Goal: Information Seeking & Learning: Learn about a topic

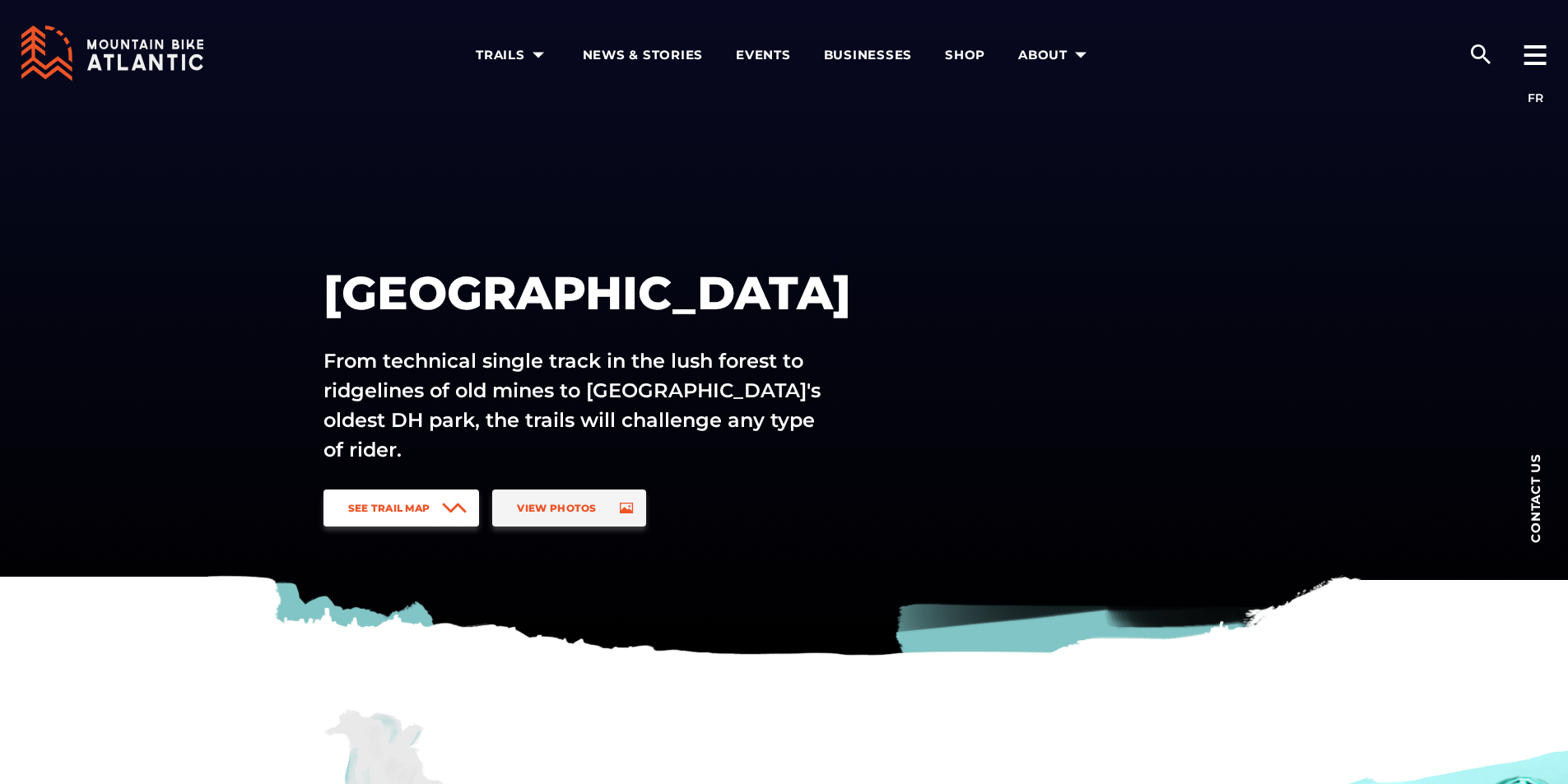
click at [455, 501] on span at bounding box center [454, 509] width 25 height 37
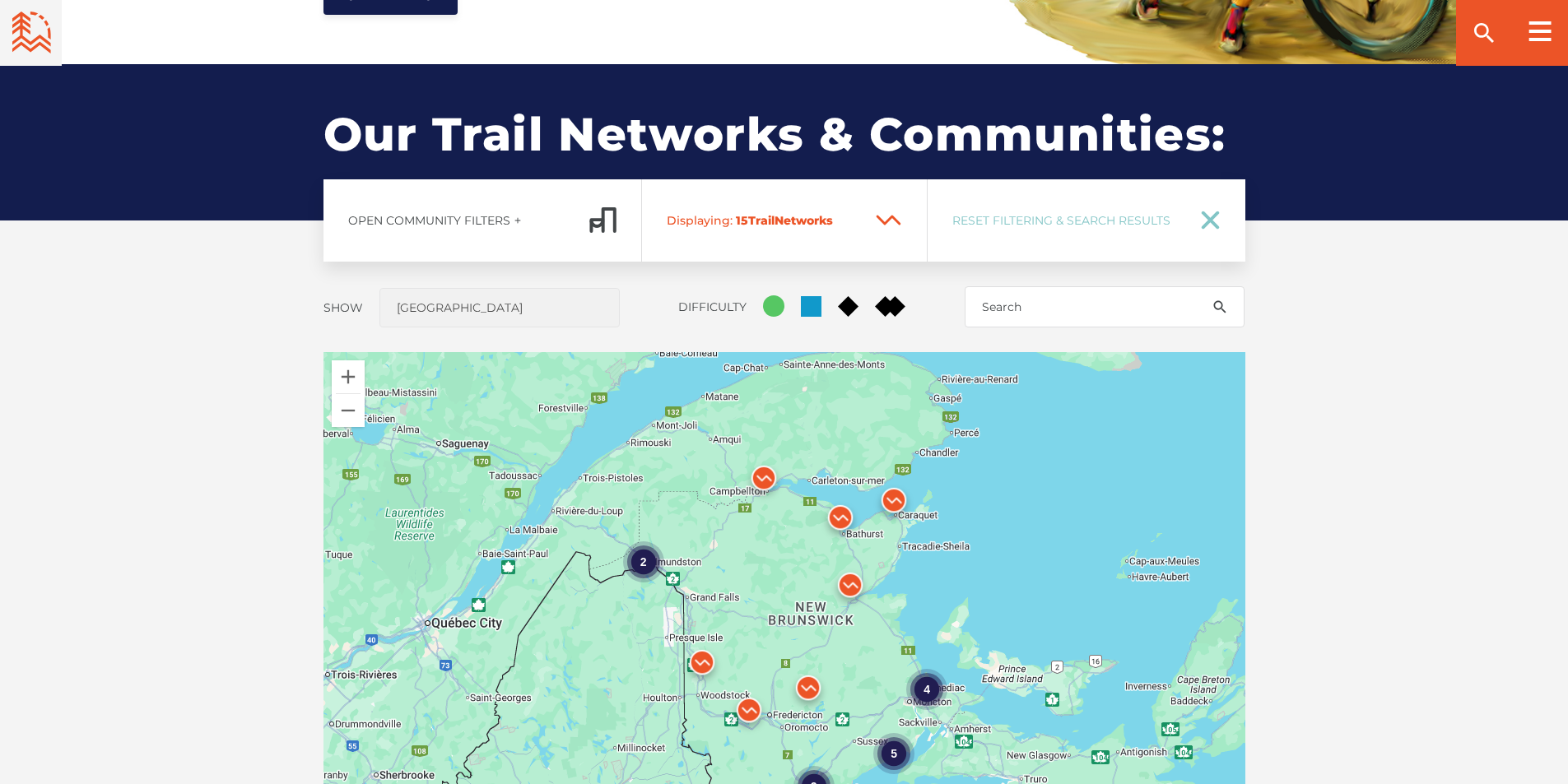
scroll to position [1218, 0]
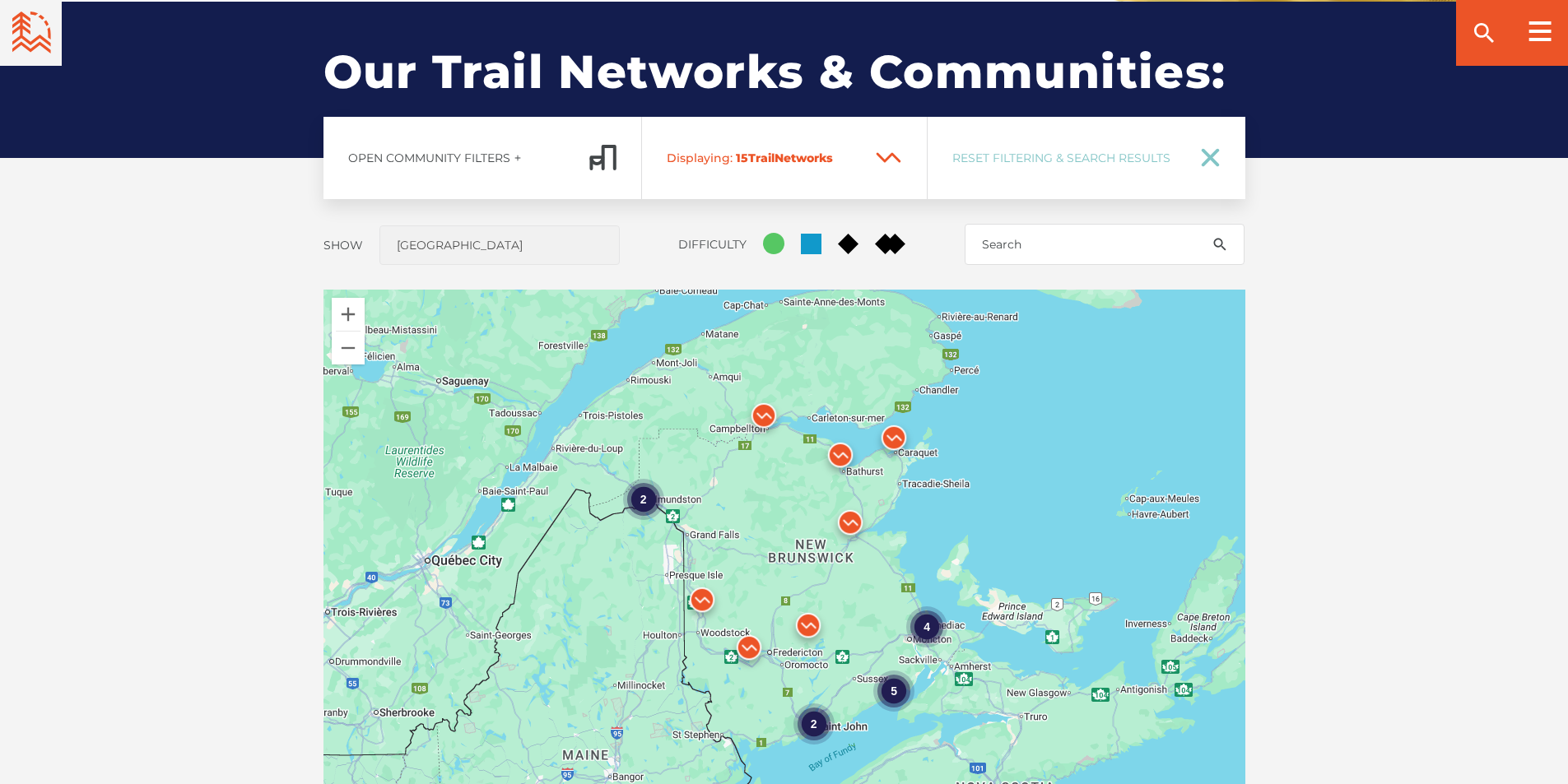
click at [893, 695] on div "5" at bounding box center [894, 691] width 41 height 41
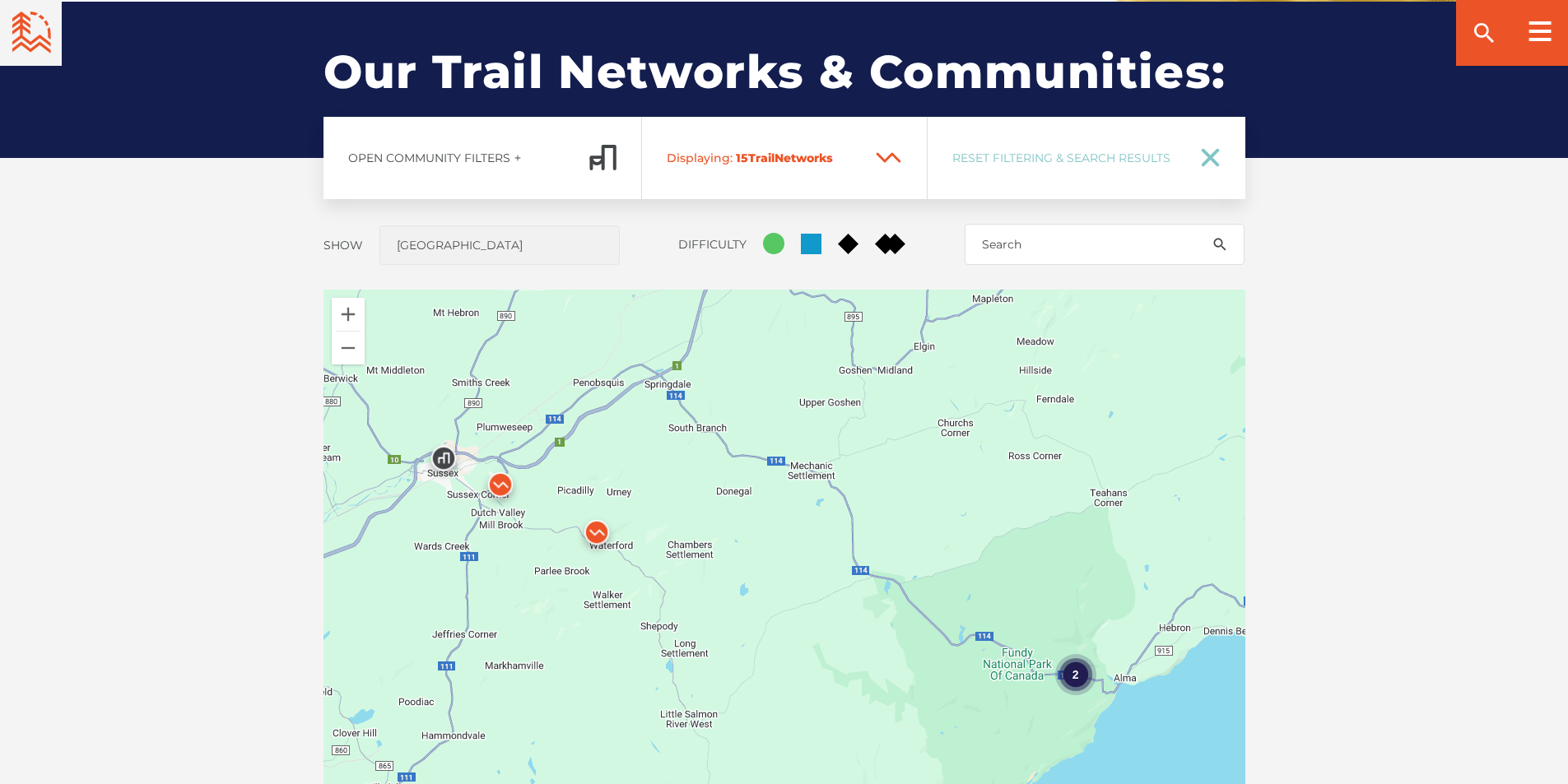
click at [1070, 677] on div "2" at bounding box center [1075, 674] width 41 height 41
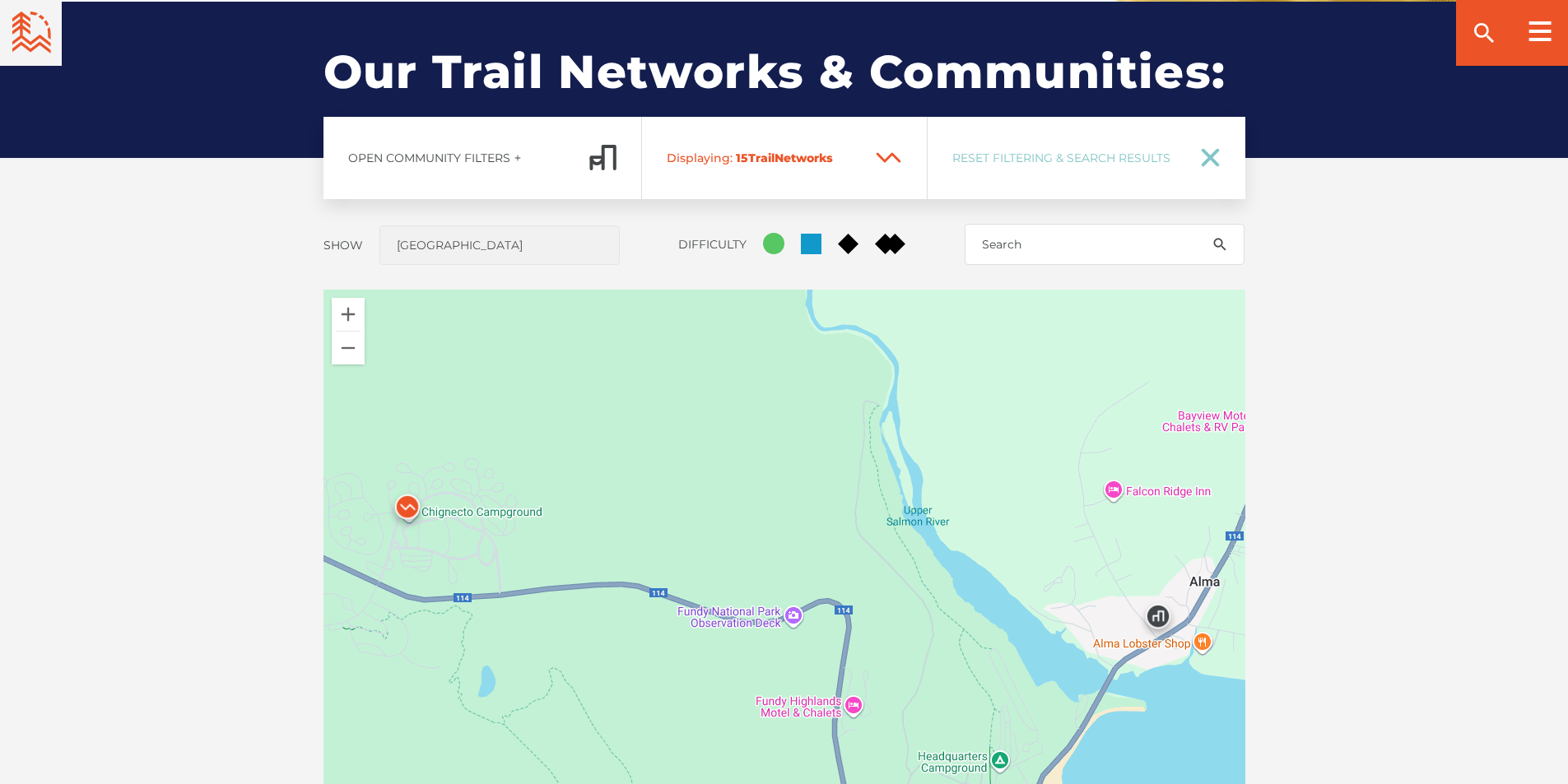
click at [405, 502] on img at bounding box center [407, 510] width 49 height 49
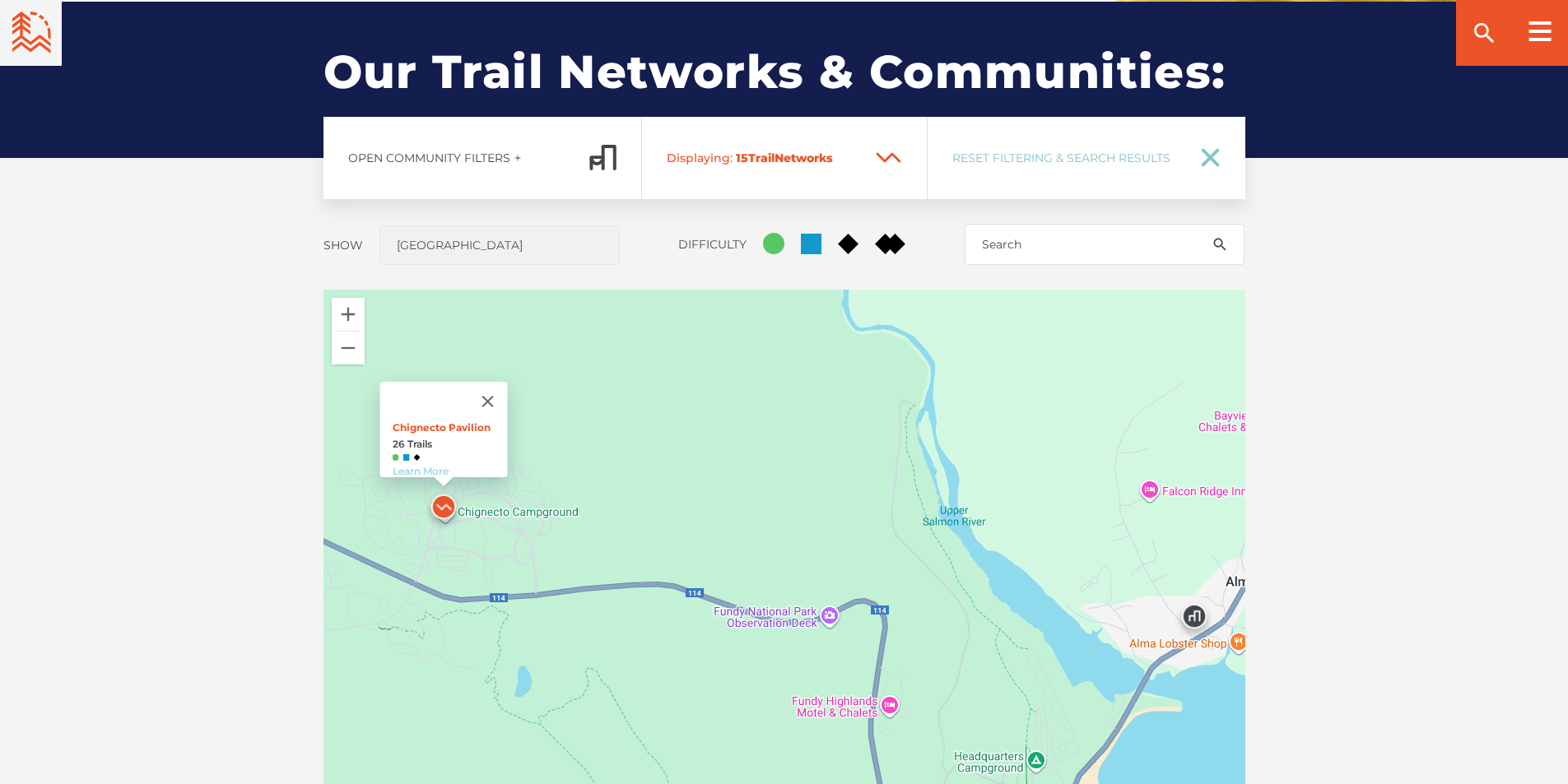
click at [420, 465] on link "Learn More" at bounding box center [420, 471] width 56 height 12
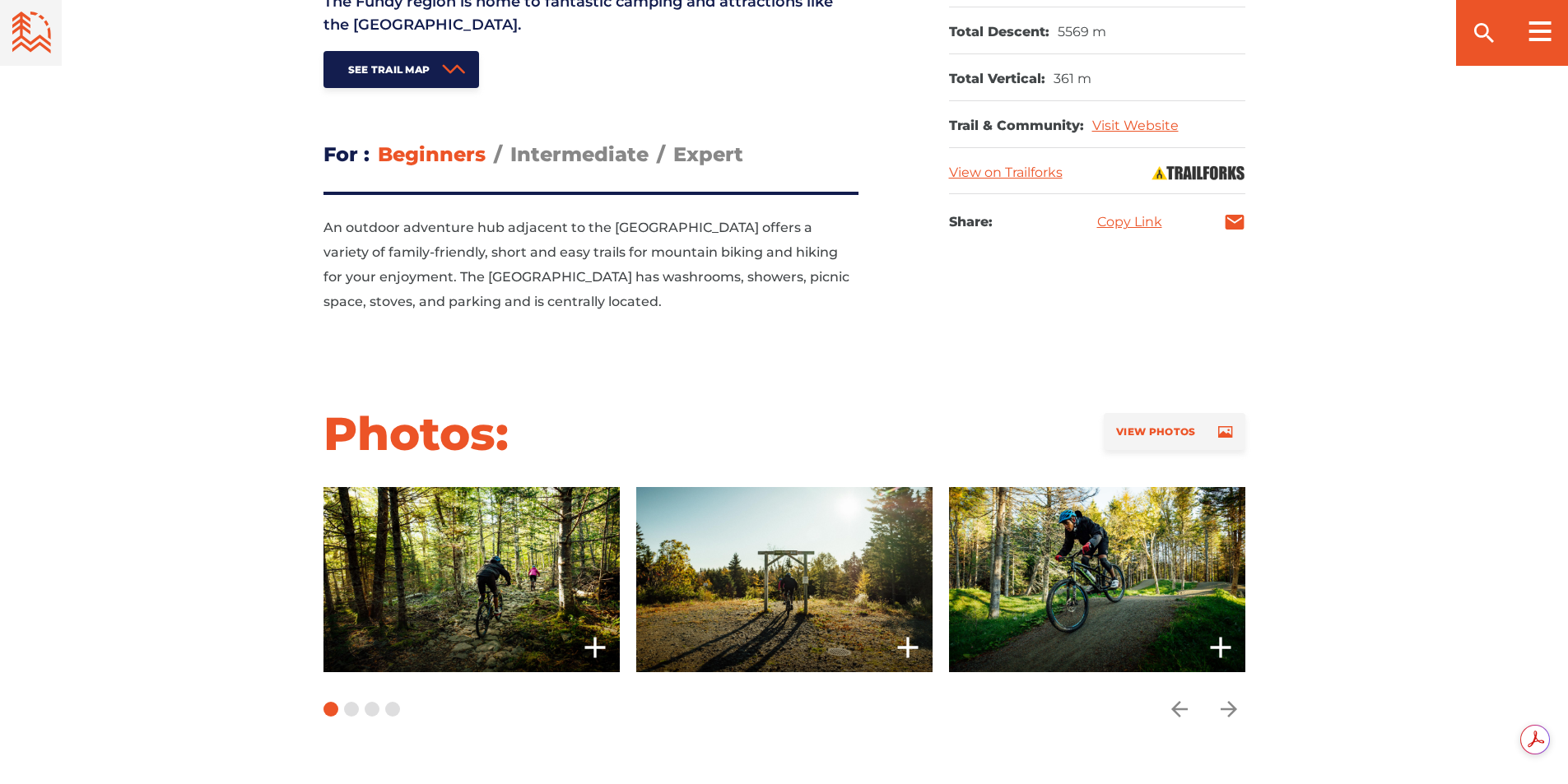
scroll to position [1235, 0]
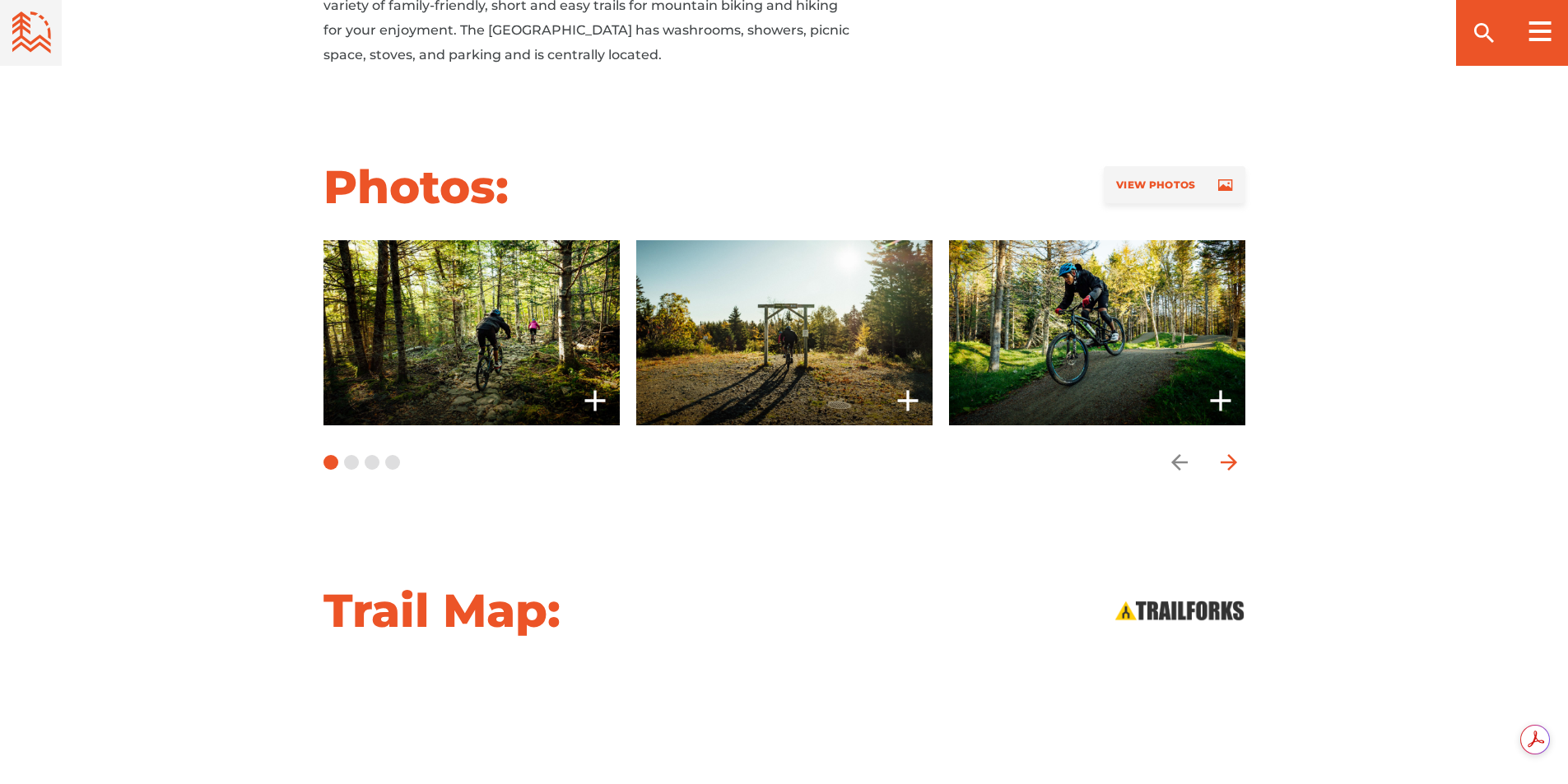
click at [1229, 460] on icon "arrow forward" at bounding box center [1229, 462] width 25 height 25
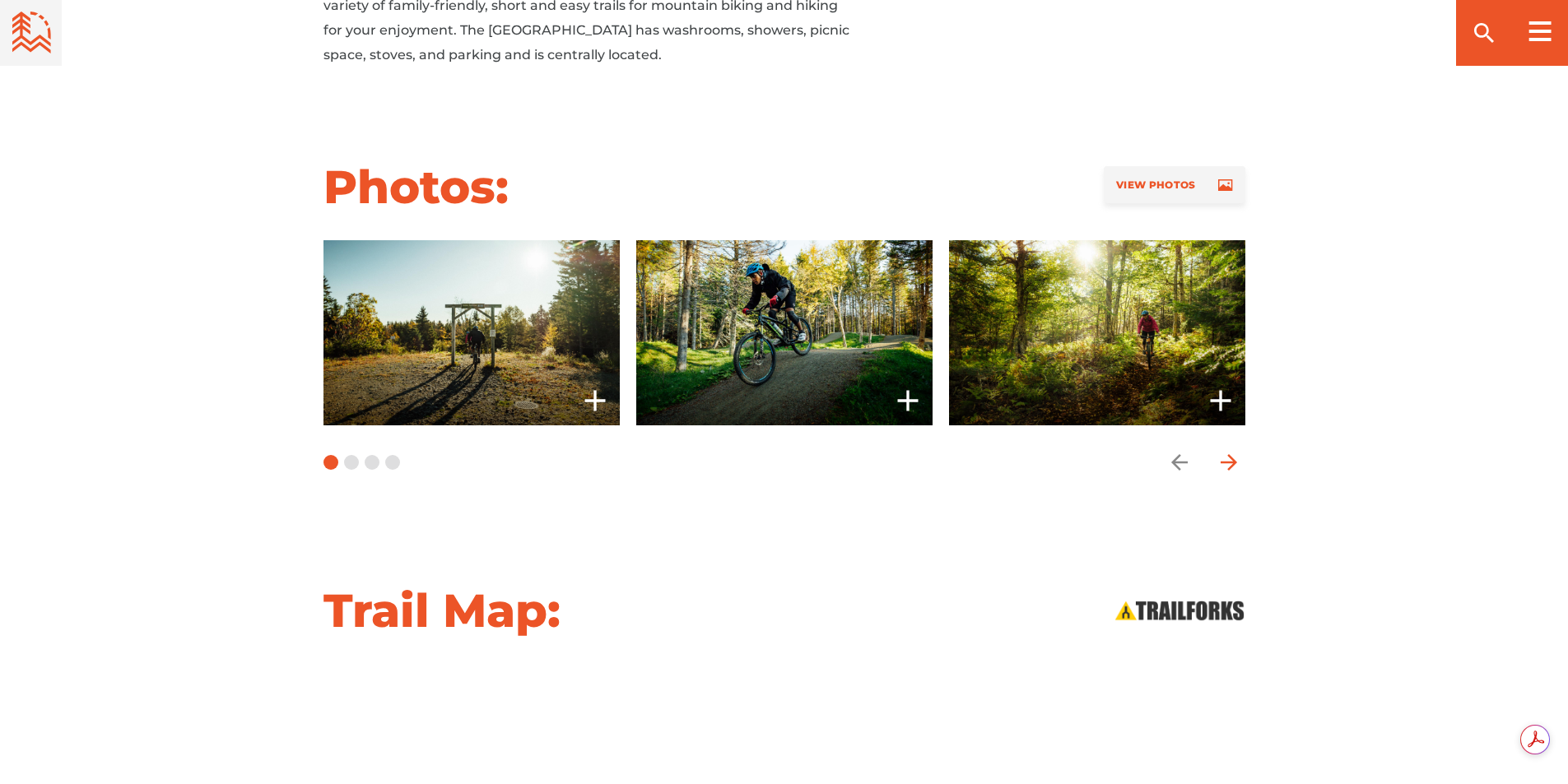
click at [1229, 460] on icon "arrow forward" at bounding box center [1229, 462] width 25 height 25
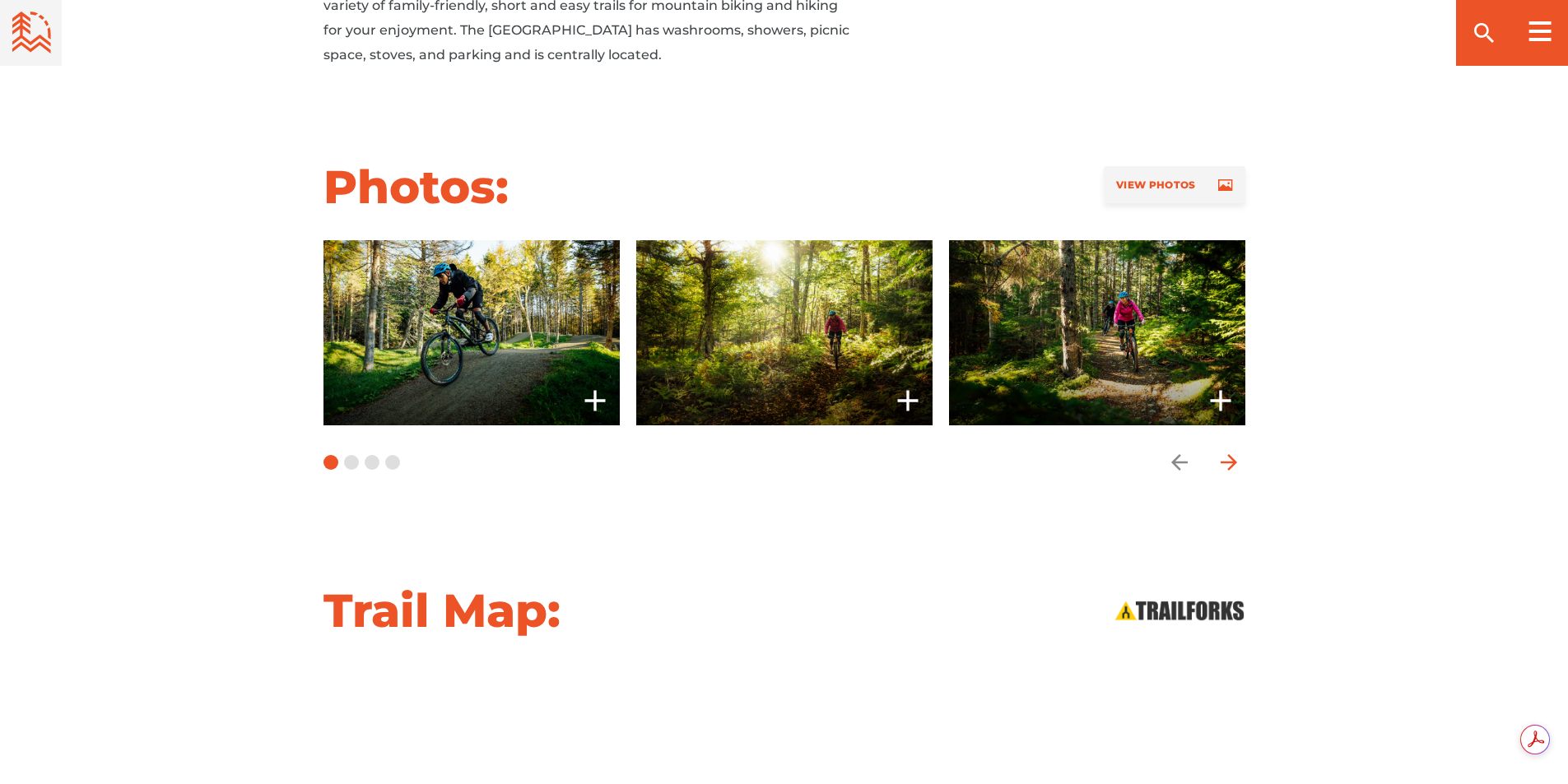
click at [1229, 460] on icon "arrow forward" at bounding box center [1229, 462] width 25 height 25
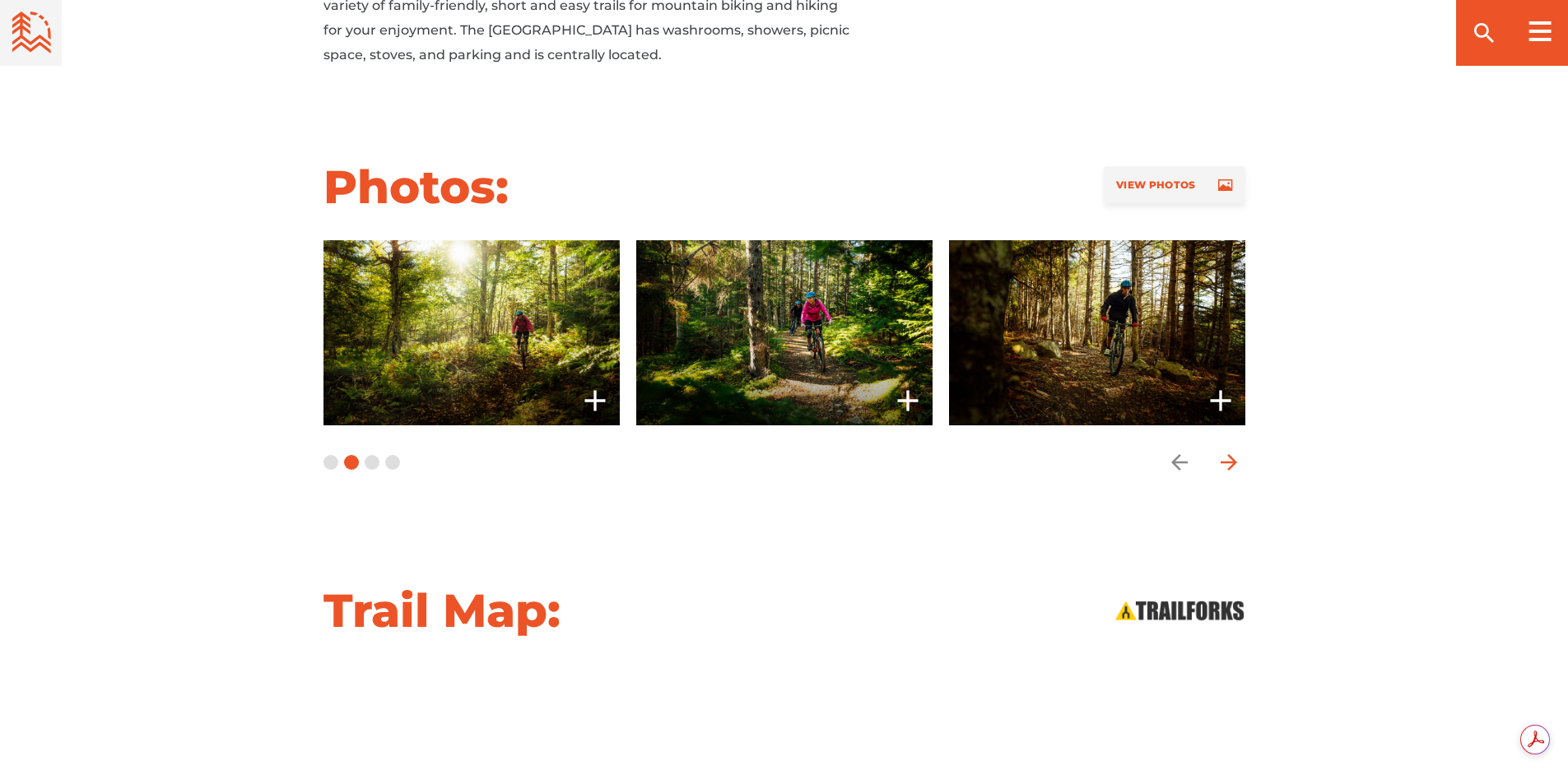
click at [1229, 460] on icon "arrow forward" at bounding box center [1229, 462] width 25 height 25
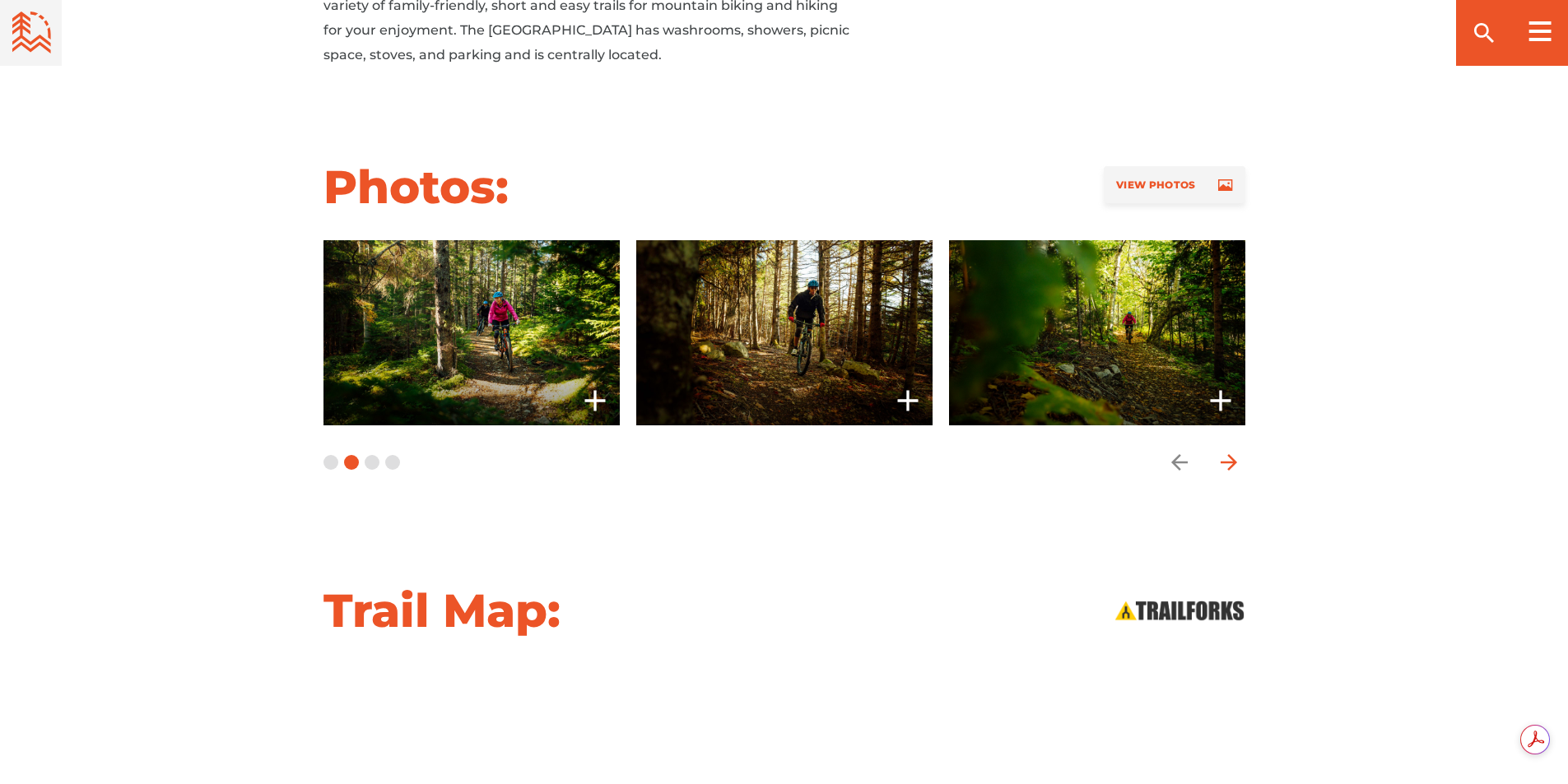
click at [1229, 460] on icon "arrow forward" at bounding box center [1229, 462] width 25 height 25
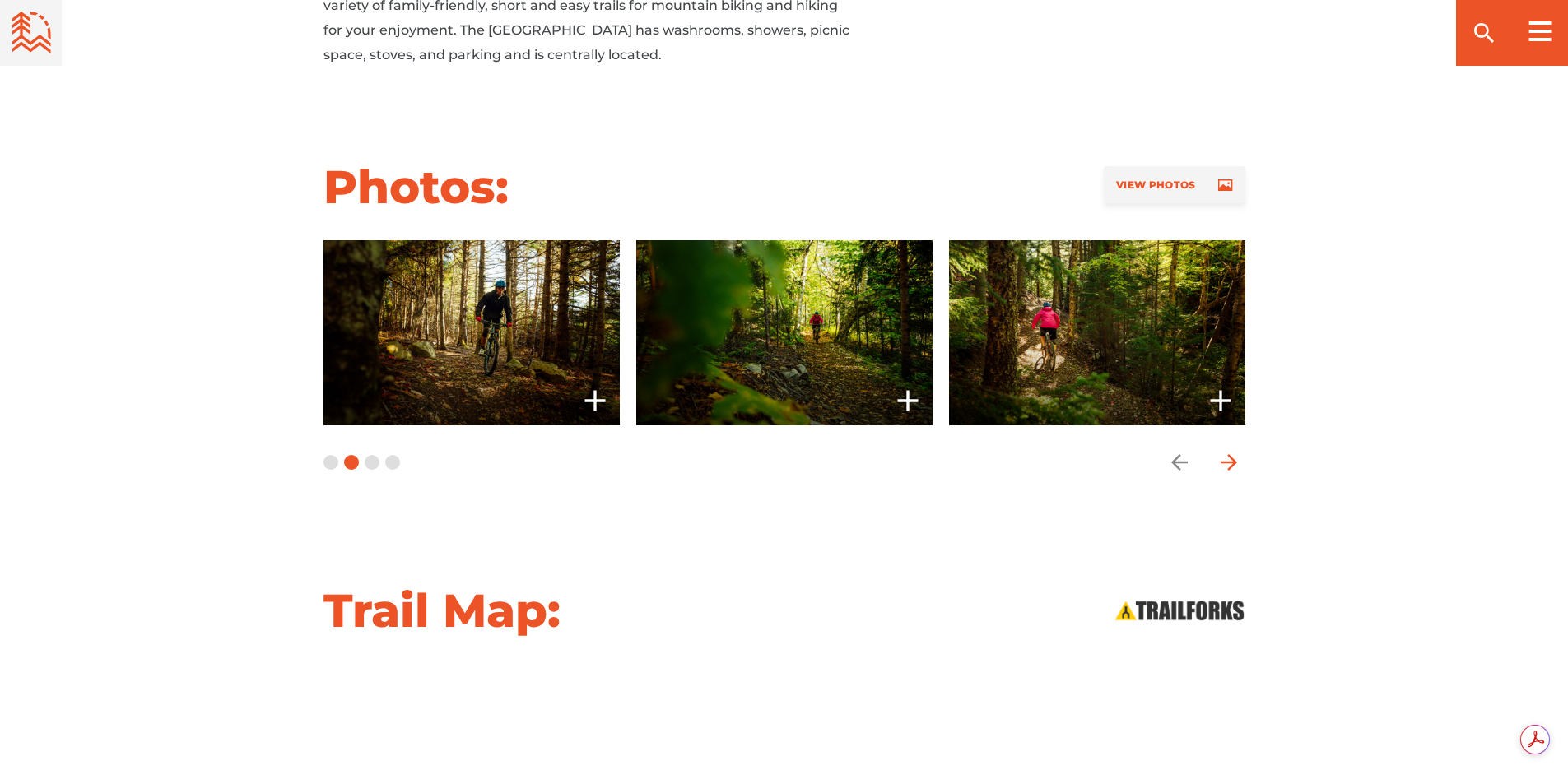
click at [1229, 460] on icon "arrow forward" at bounding box center [1229, 462] width 25 height 25
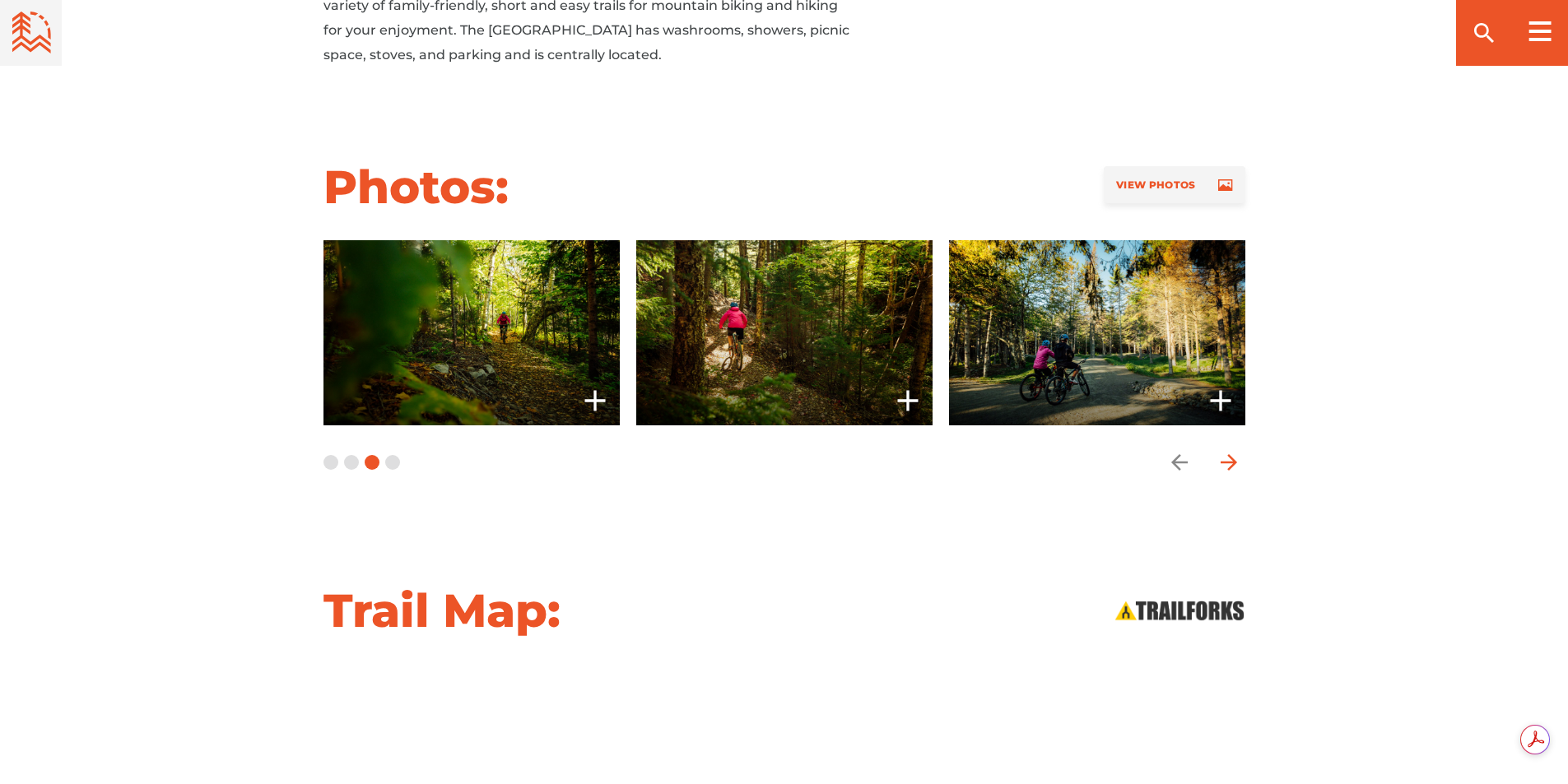
click at [1229, 460] on icon "arrow forward" at bounding box center [1229, 462] width 25 height 25
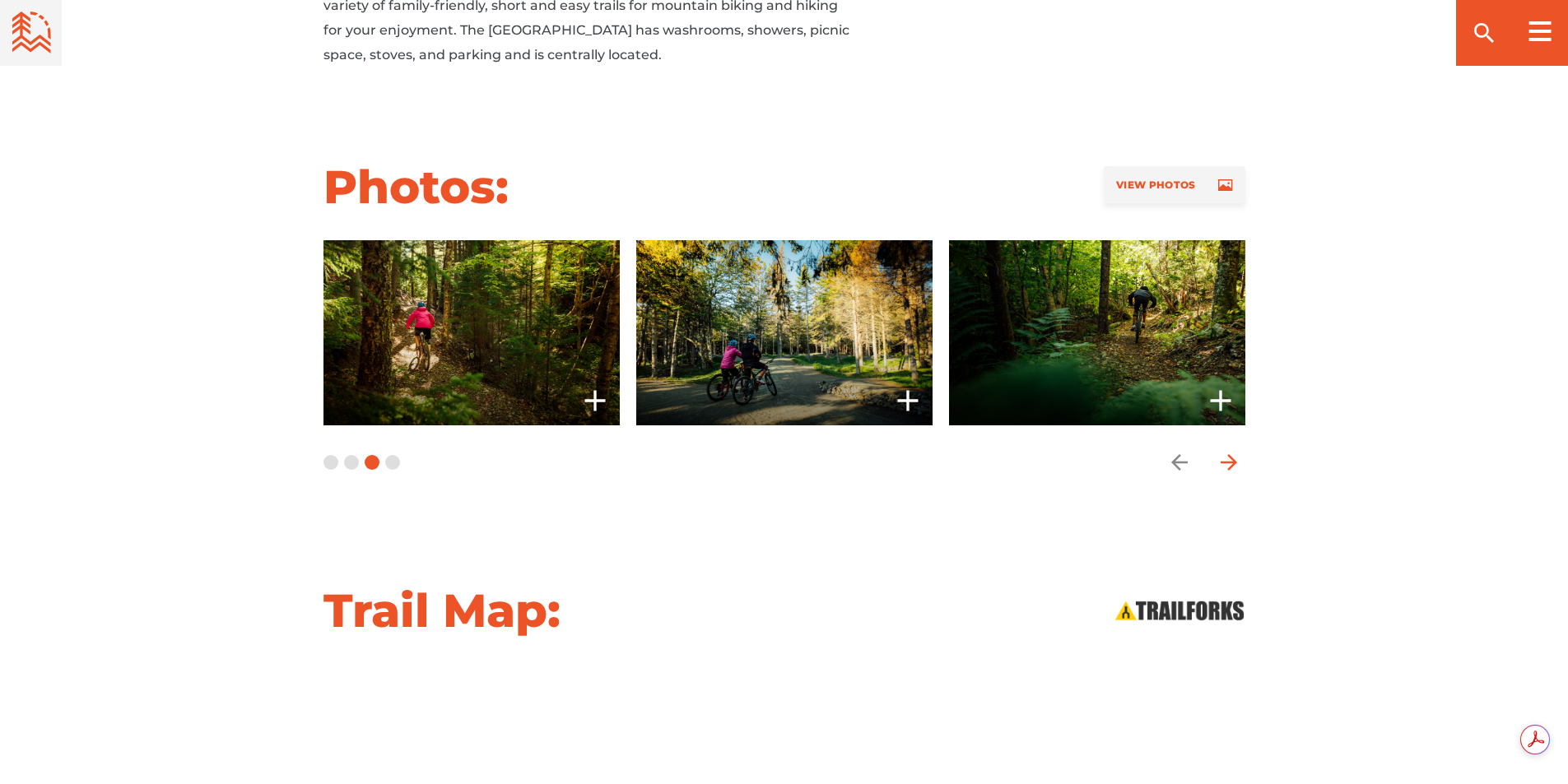
click at [1229, 460] on icon "arrow forward" at bounding box center [1229, 462] width 25 height 25
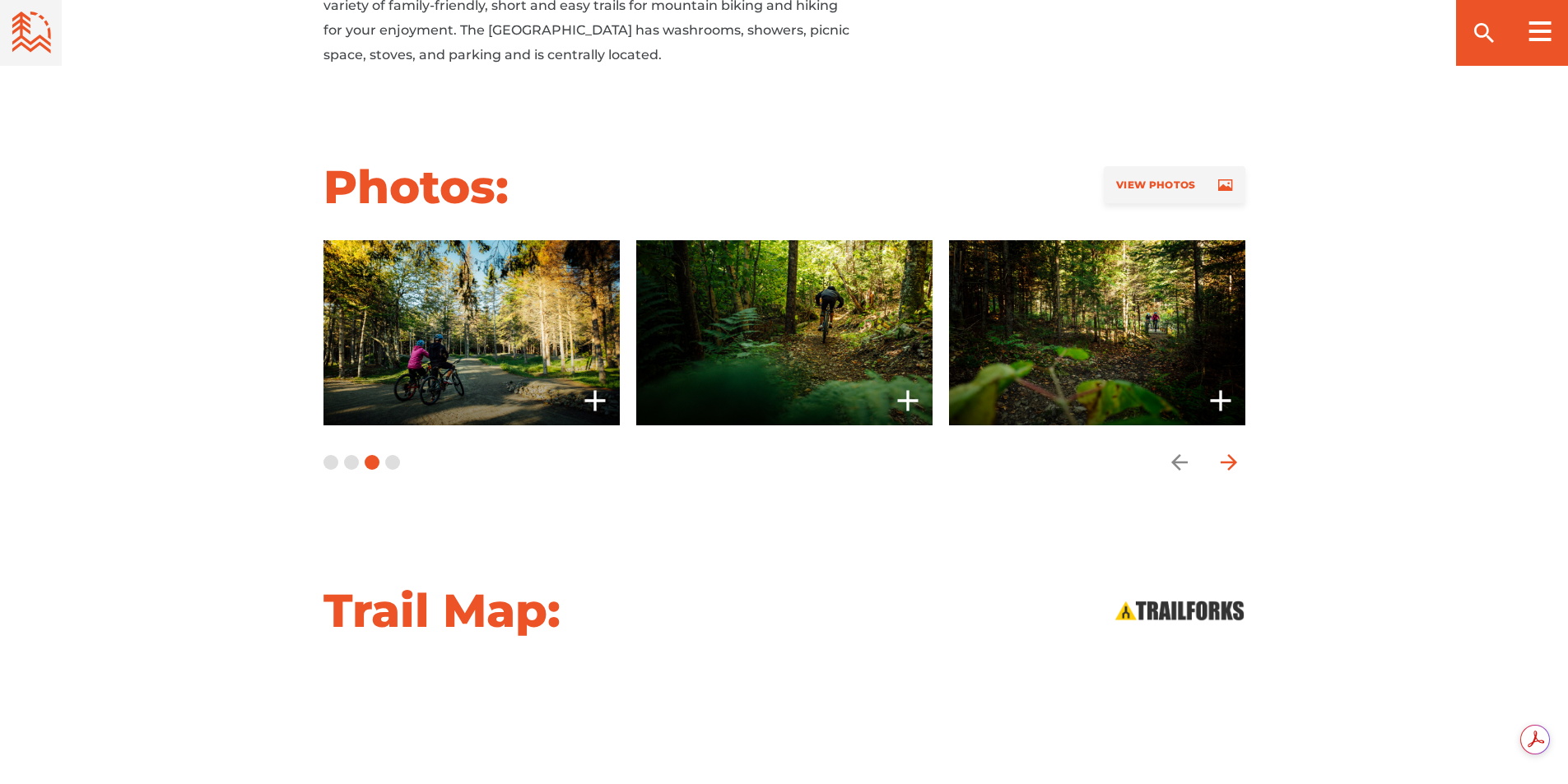
click at [1229, 460] on icon "arrow forward" at bounding box center [1229, 462] width 25 height 25
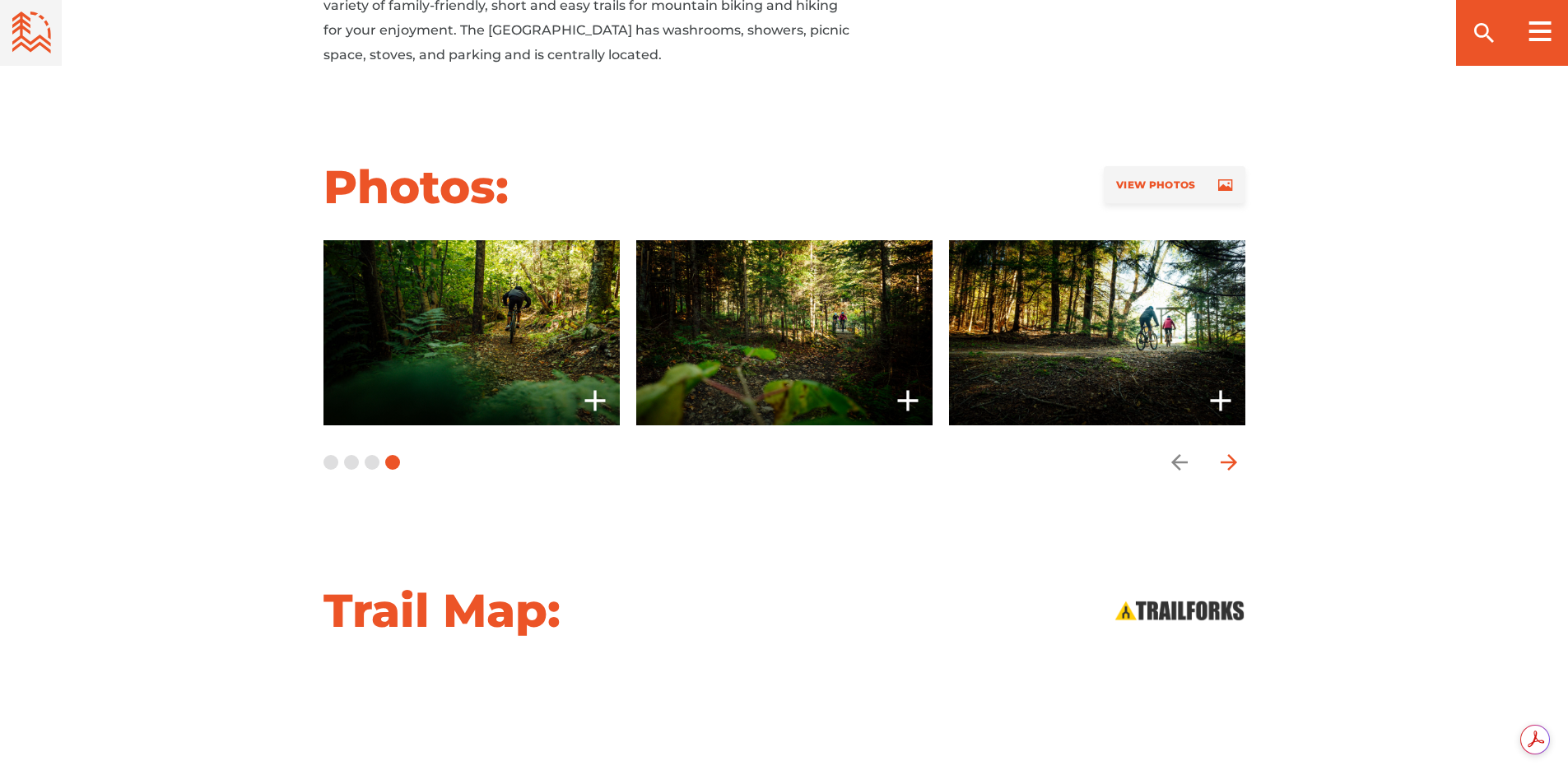
click at [1229, 460] on icon "arrow forward" at bounding box center [1229, 462] width 25 height 25
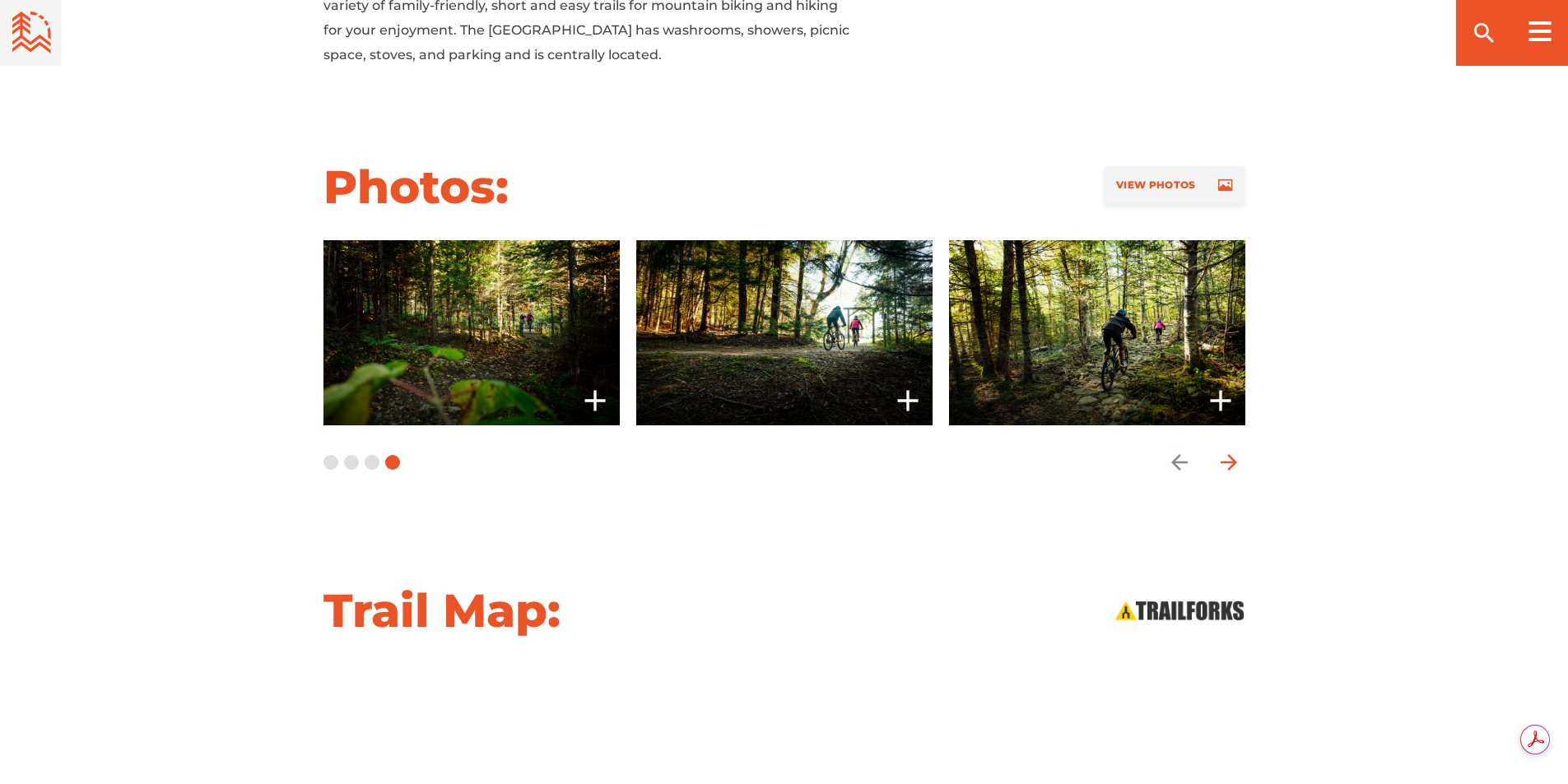
click at [1229, 460] on icon "arrow forward" at bounding box center [1229, 462] width 25 height 25
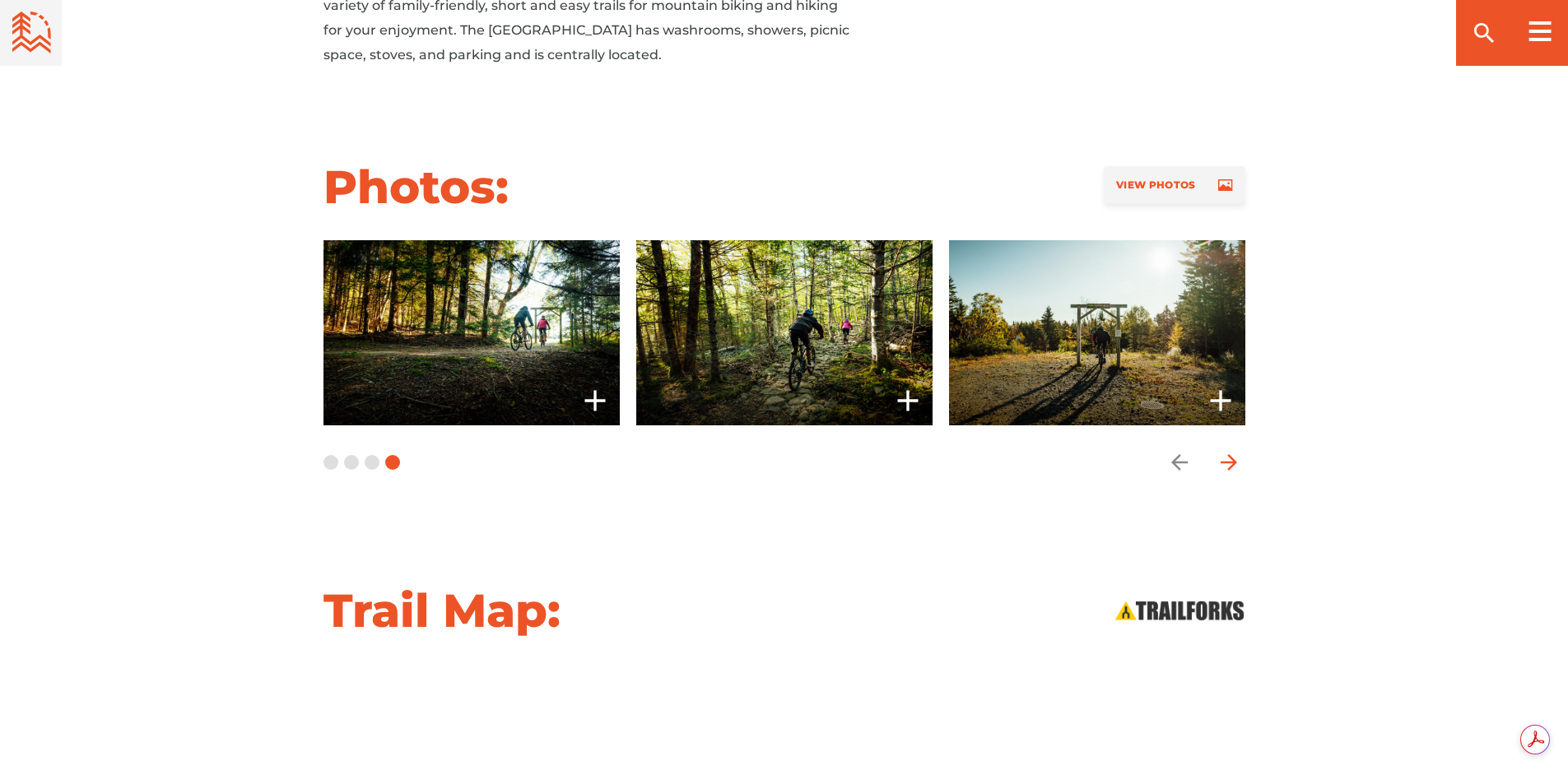
click at [1229, 460] on icon "arrow forward" at bounding box center [1229, 462] width 25 height 25
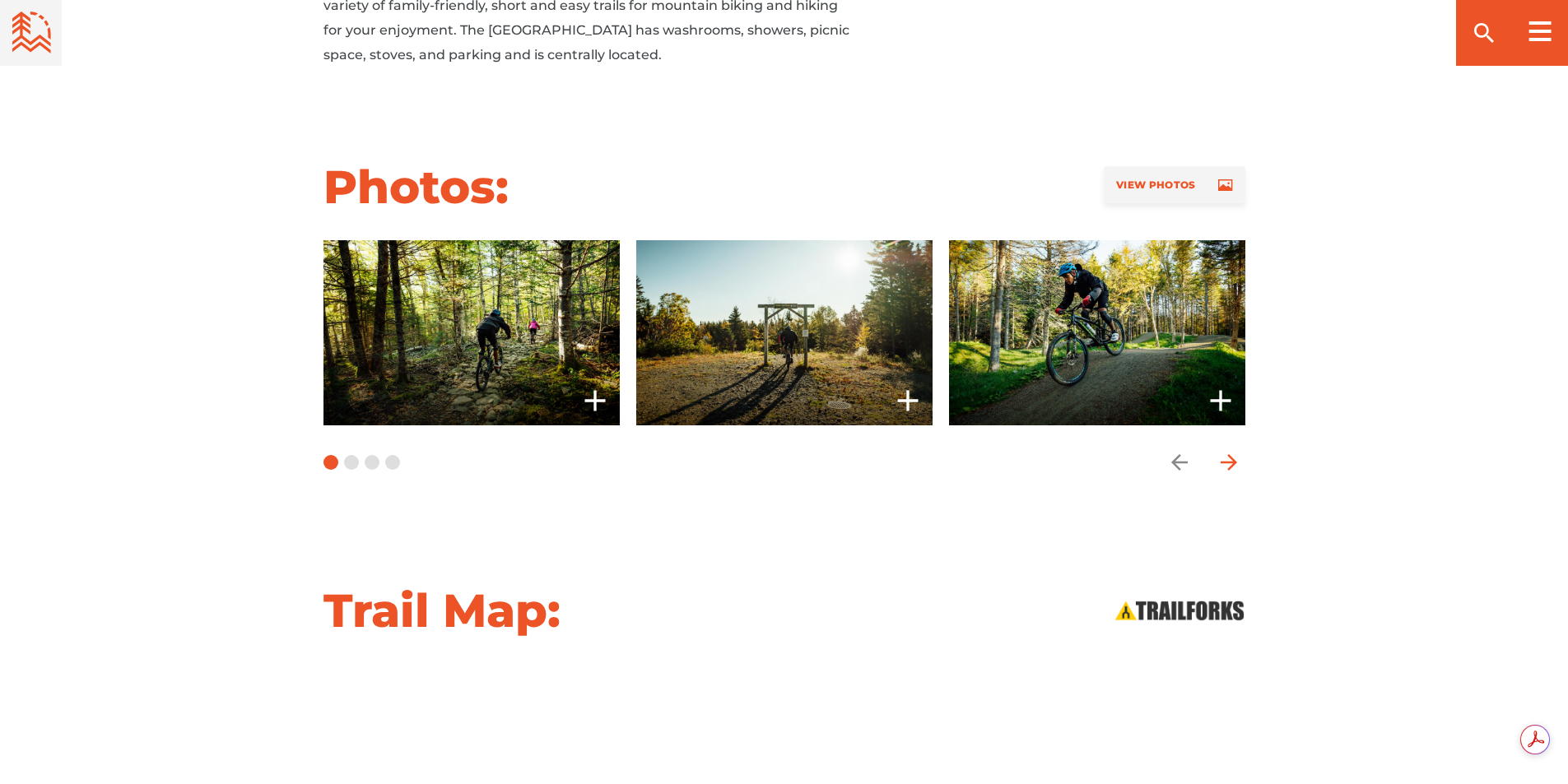
click at [1229, 460] on icon "arrow forward" at bounding box center [1229, 462] width 25 height 25
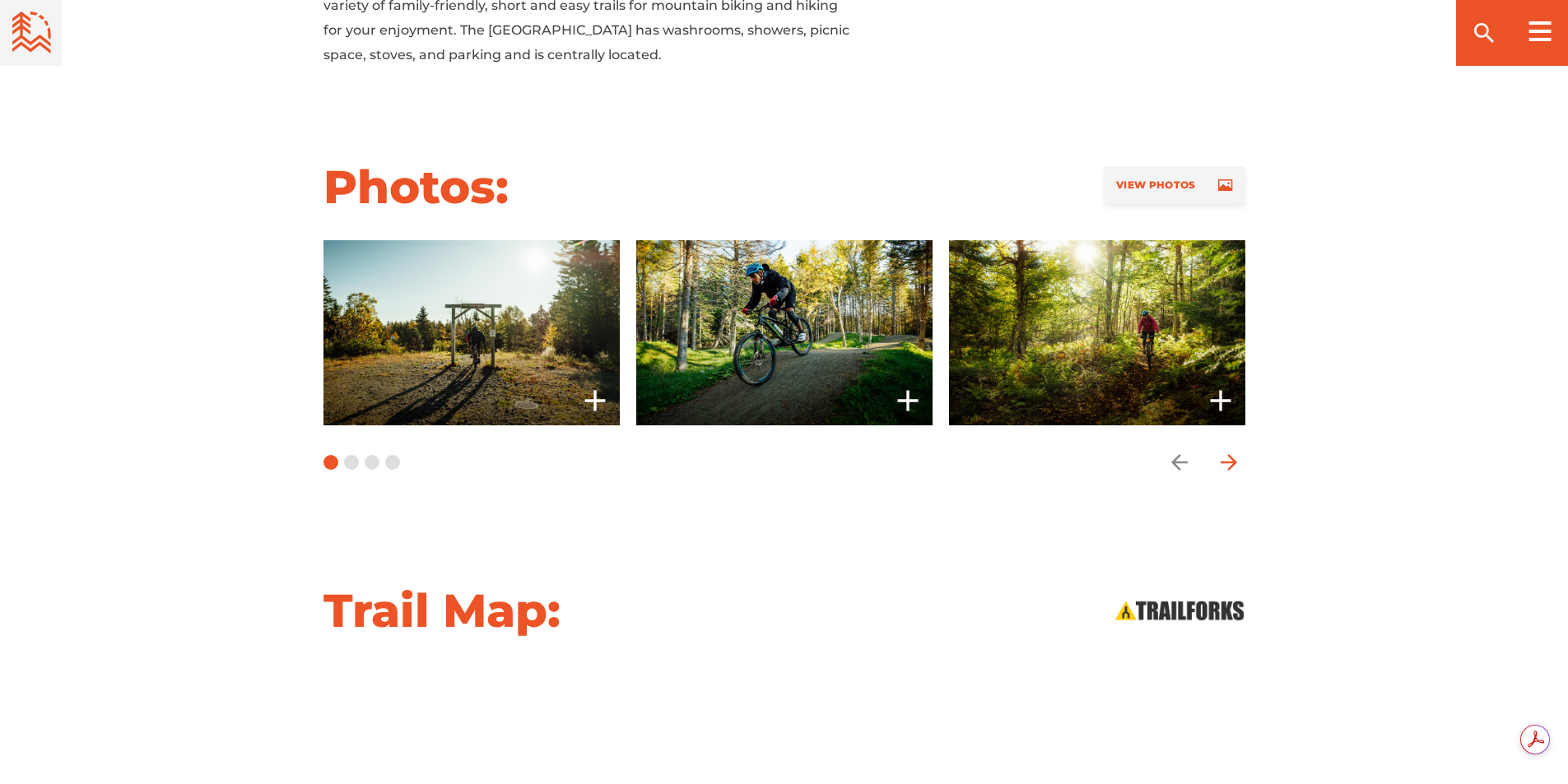
click at [1229, 460] on icon "arrow forward" at bounding box center [1229, 462] width 25 height 25
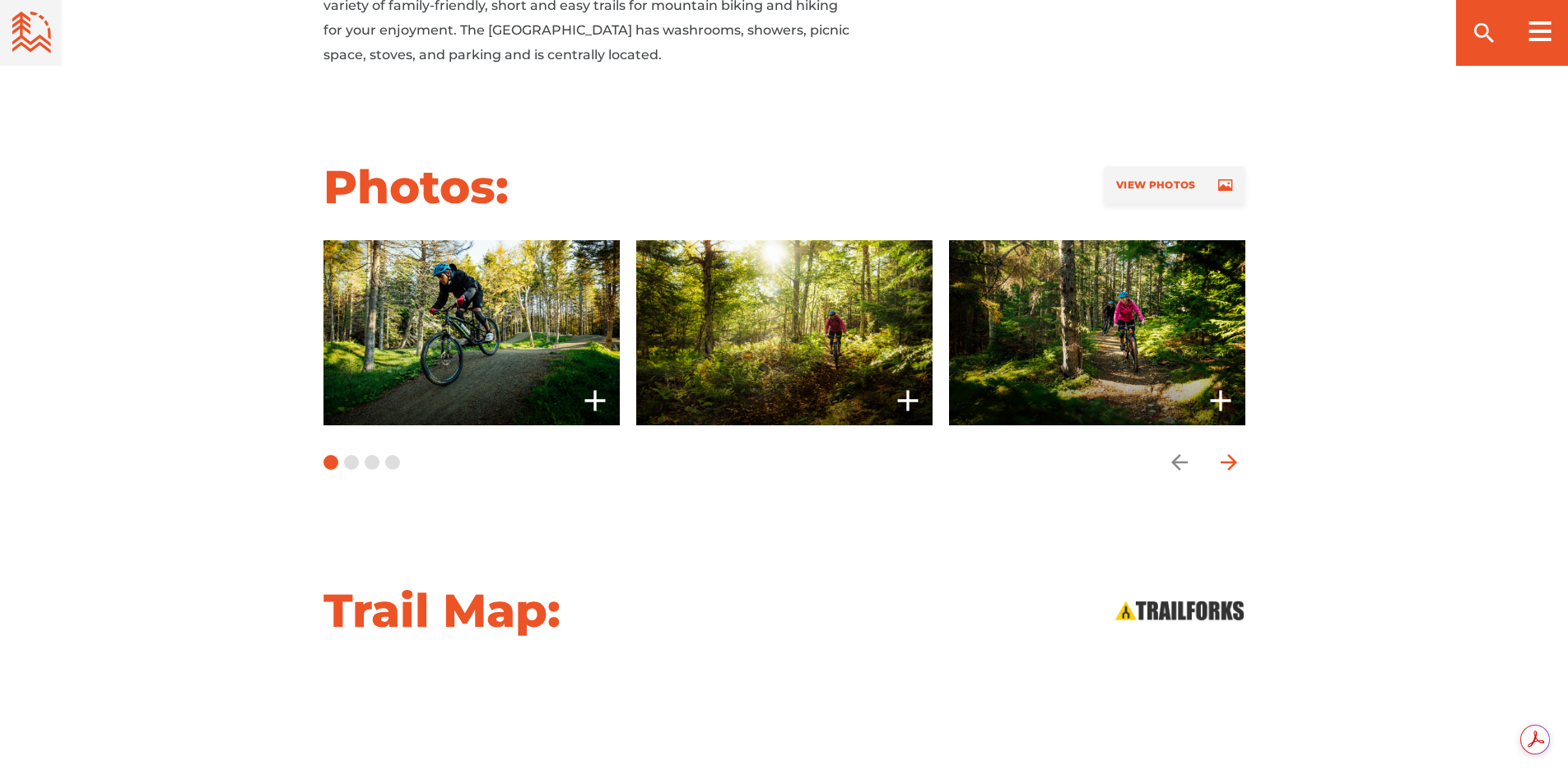
click at [1229, 460] on icon "arrow forward" at bounding box center [1229, 462] width 25 height 25
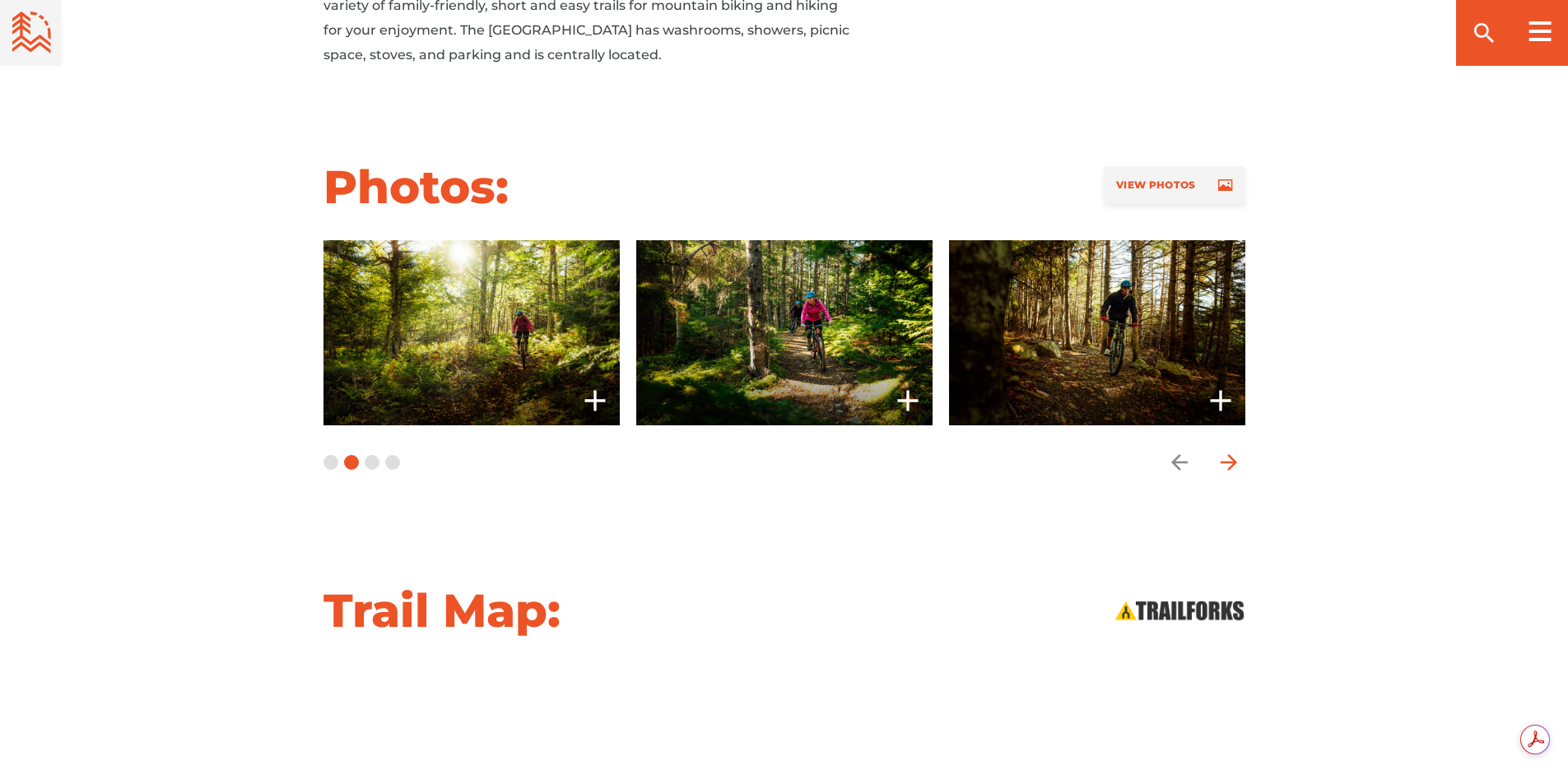
click at [1229, 460] on icon "arrow forward" at bounding box center [1229, 462] width 25 height 25
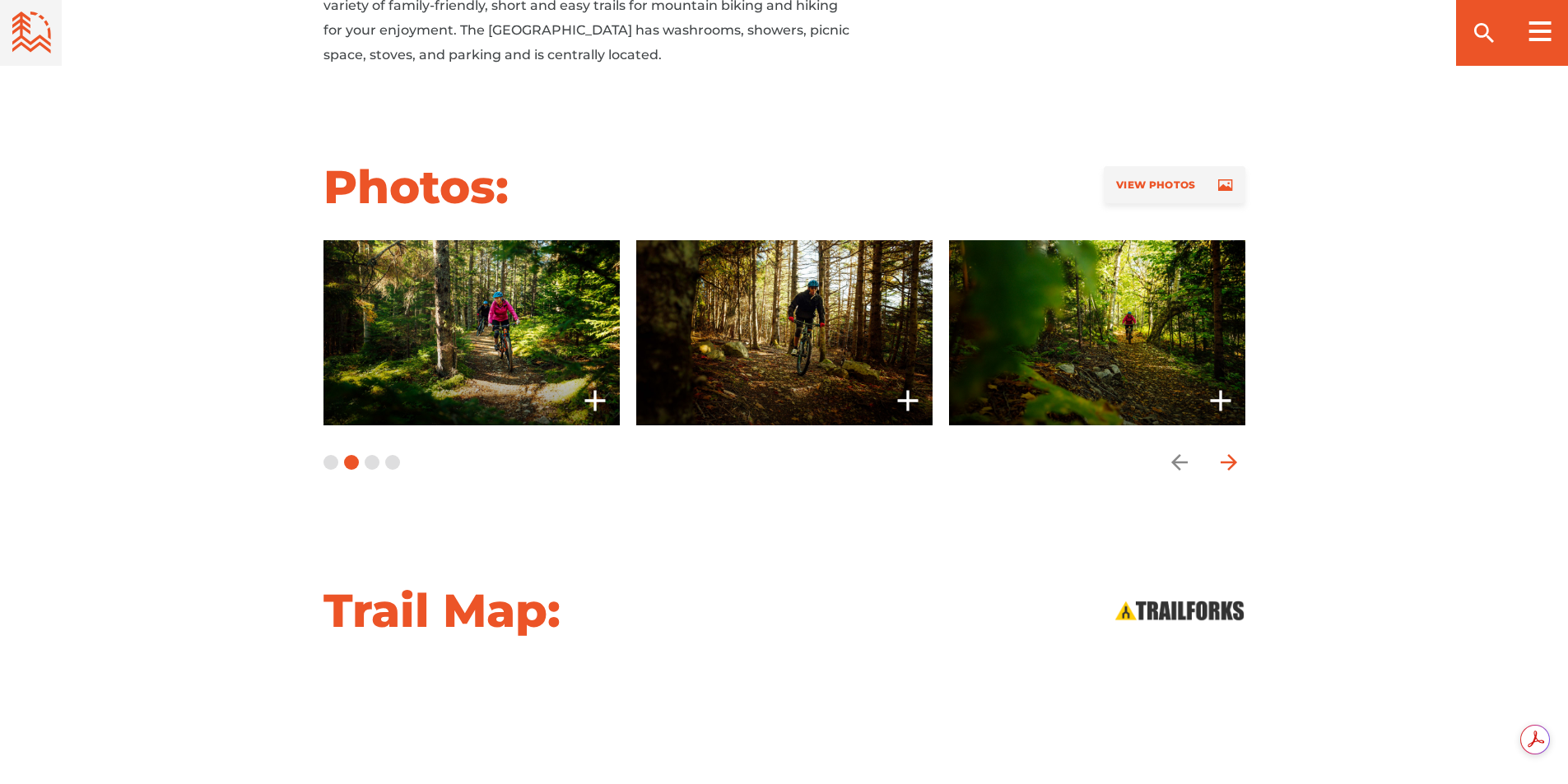
click at [1229, 460] on icon "arrow forward" at bounding box center [1229, 462] width 25 height 25
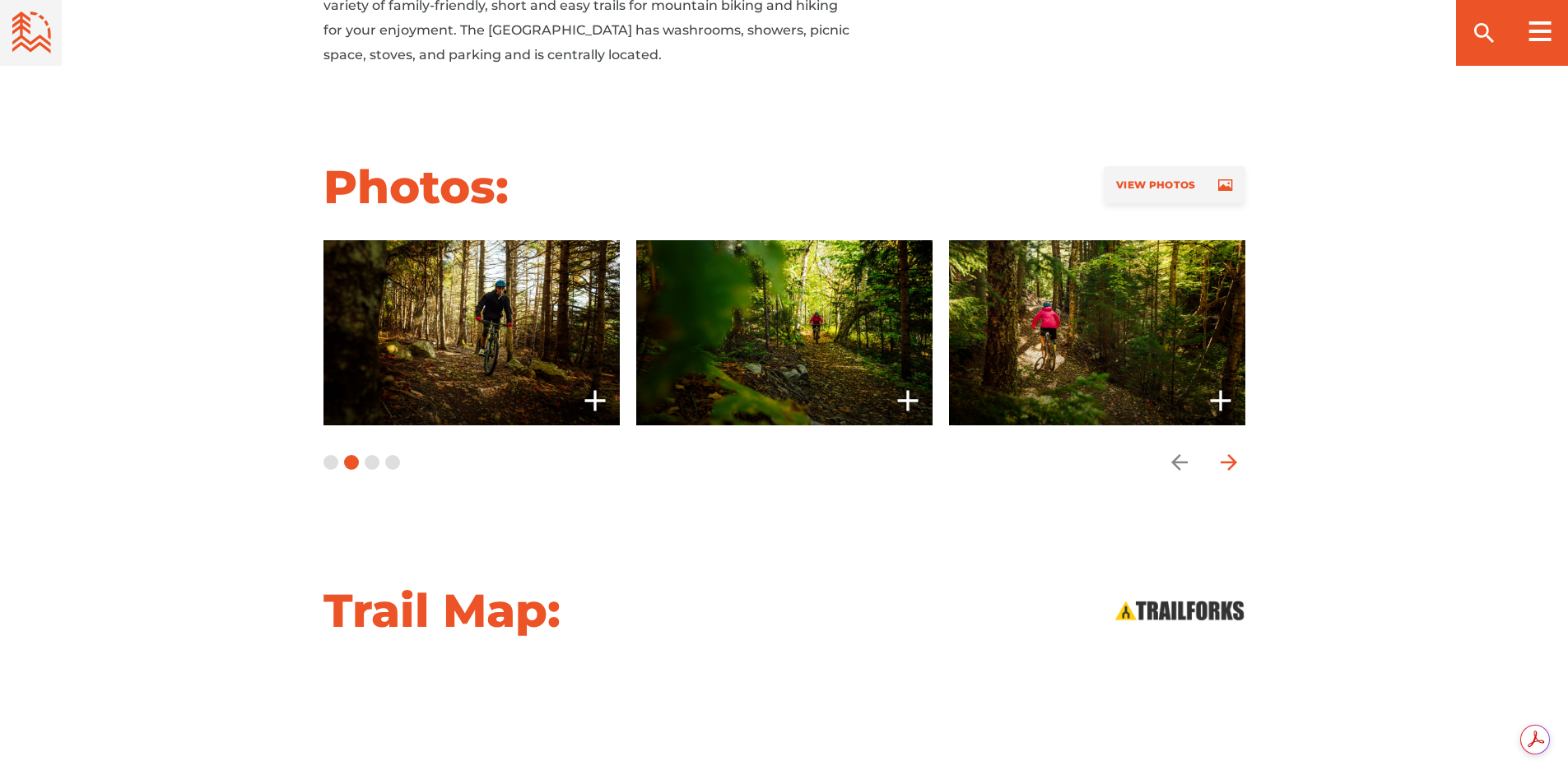
click at [1229, 460] on icon "arrow forward" at bounding box center [1229, 462] width 25 height 25
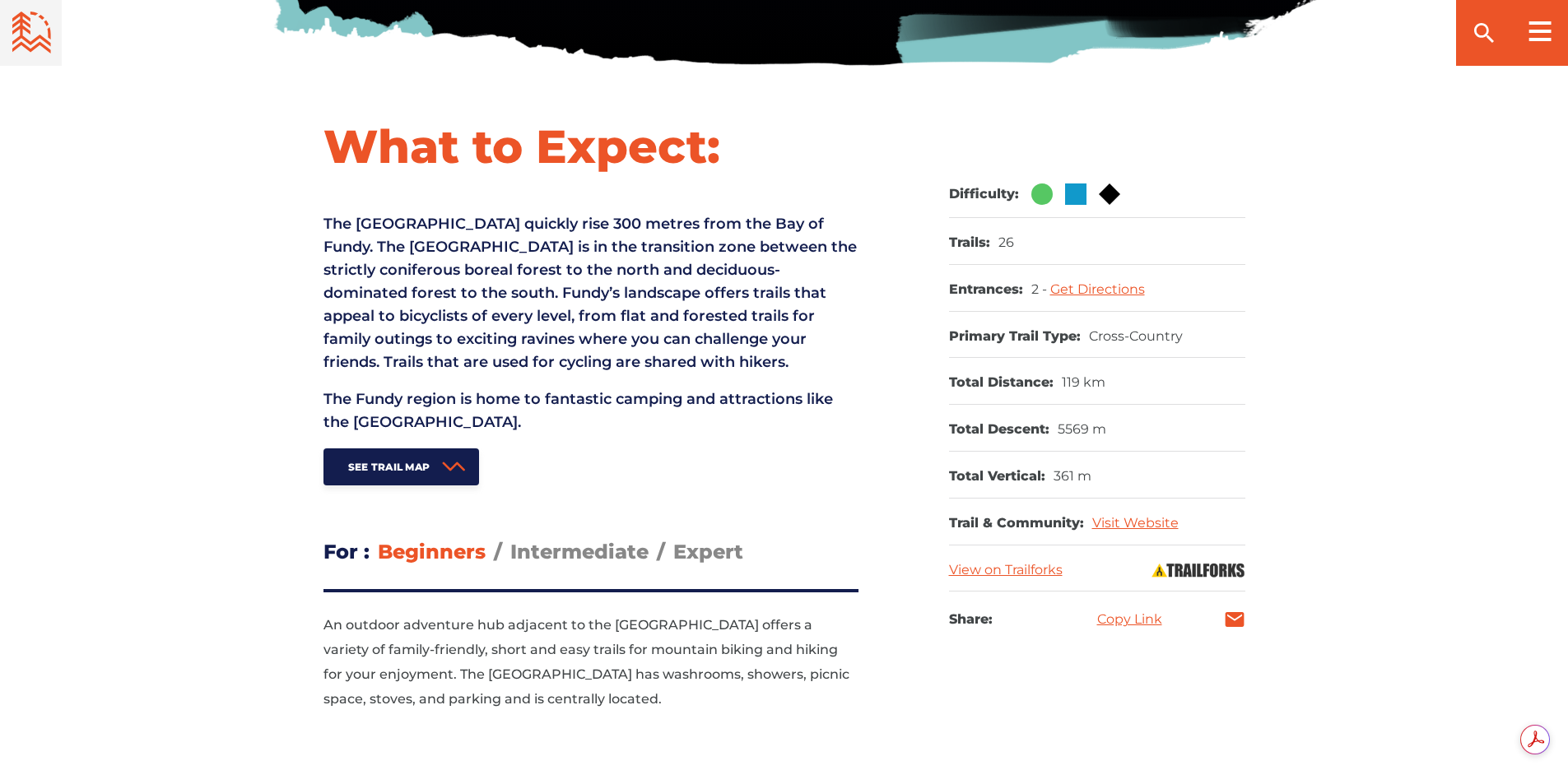
scroll to position [741, 0]
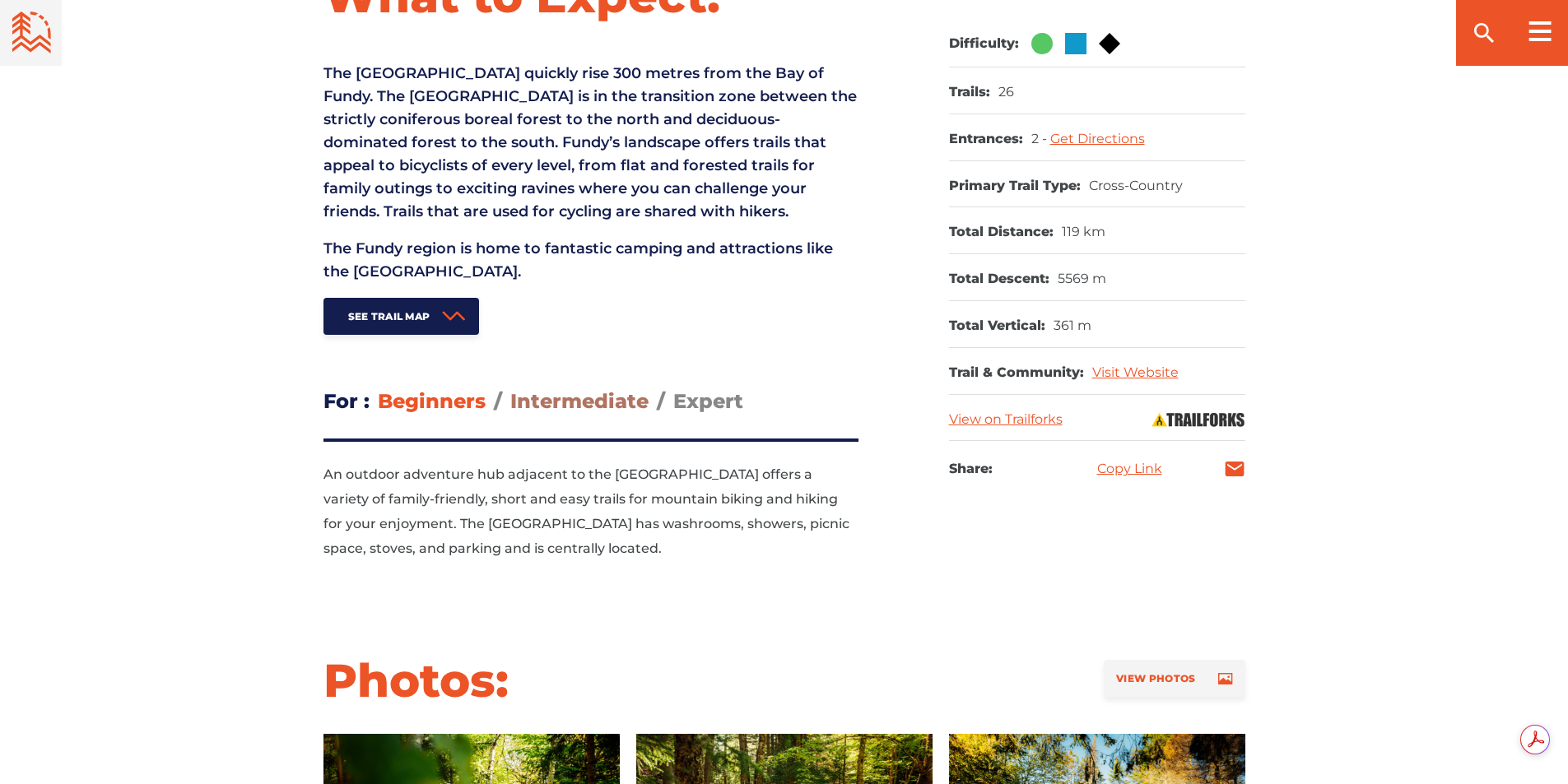
click at [583, 403] on span "Intermediate" at bounding box center [579, 401] width 138 height 24
click at [510, 388] on input "Intermediate" at bounding box center [510, 388] width 0 height 0
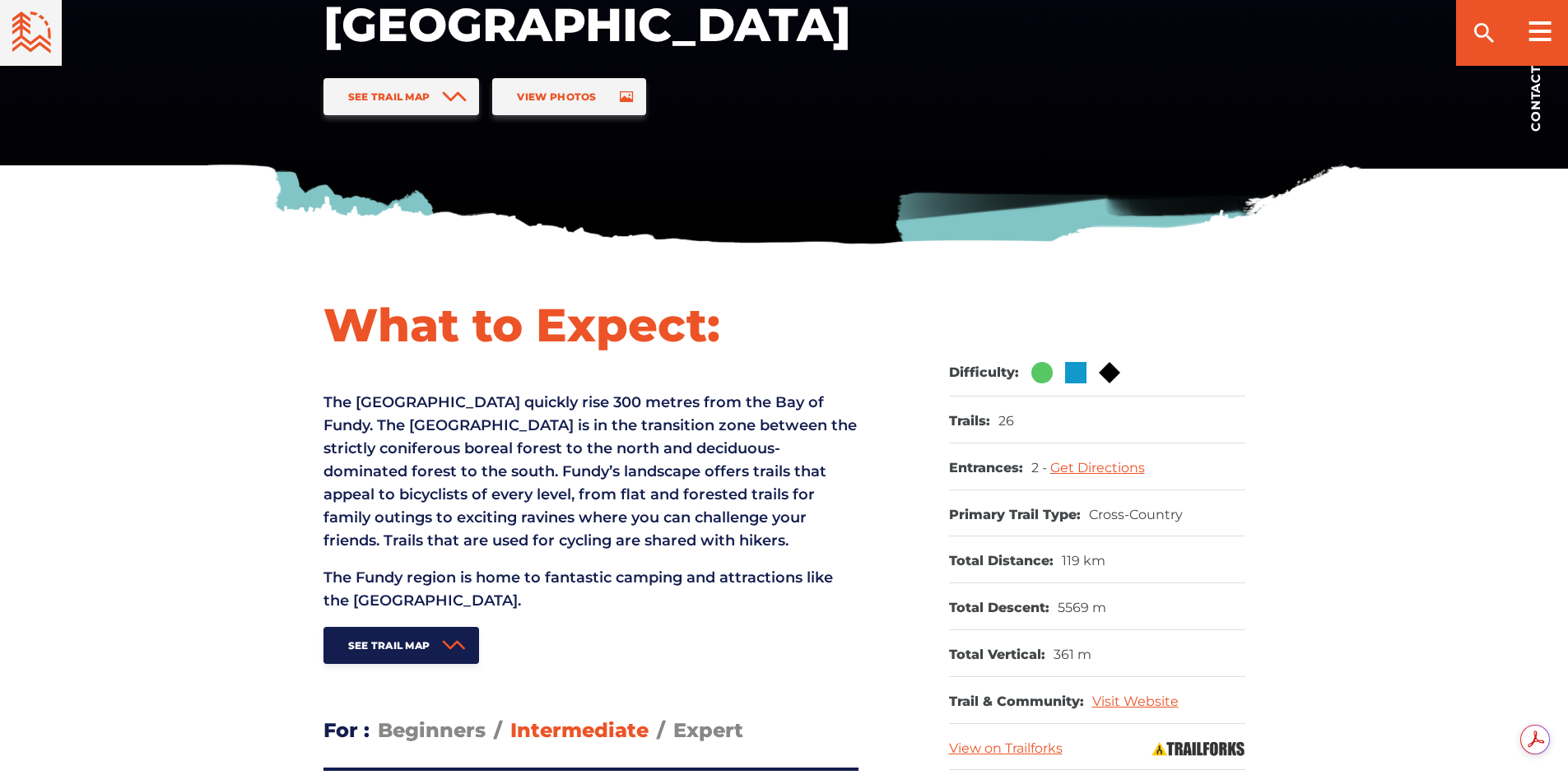
scroll to position [82, 0]
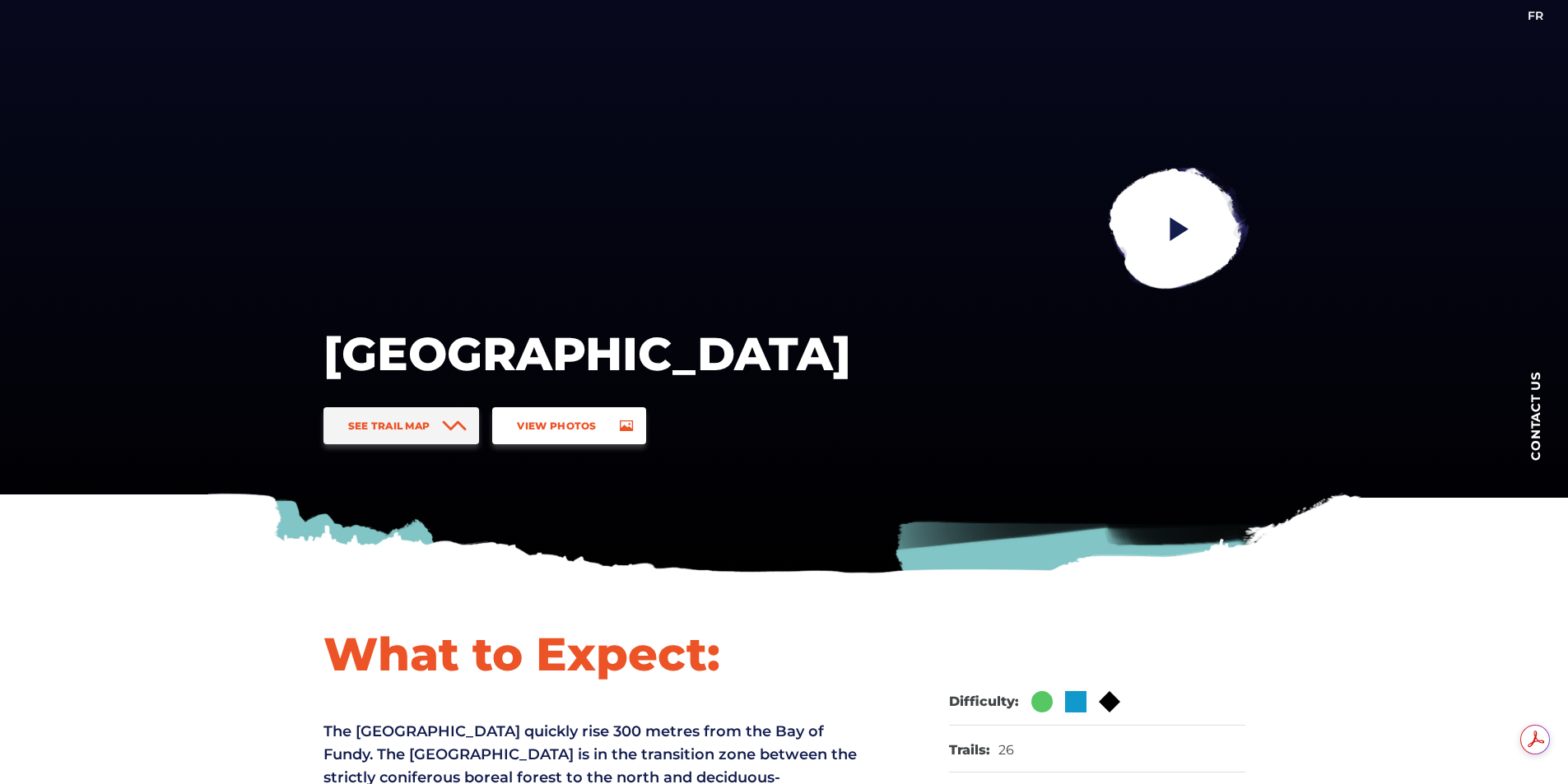
click at [582, 409] on link "View Photos" at bounding box center [568, 426] width 153 height 37
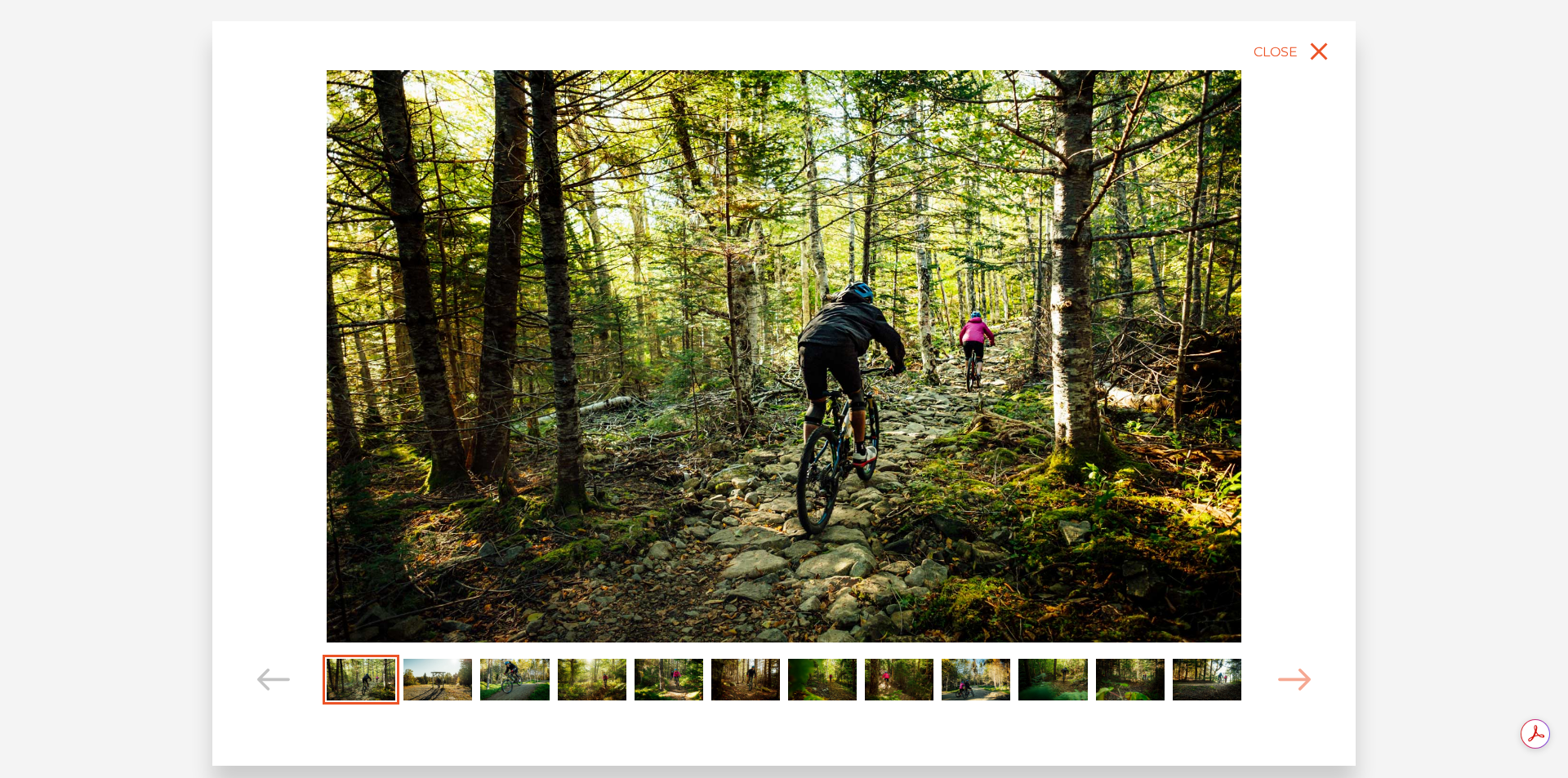
click at [910, 667] on img "Carousel Page 8" at bounding box center [899, 681] width 69 height 42
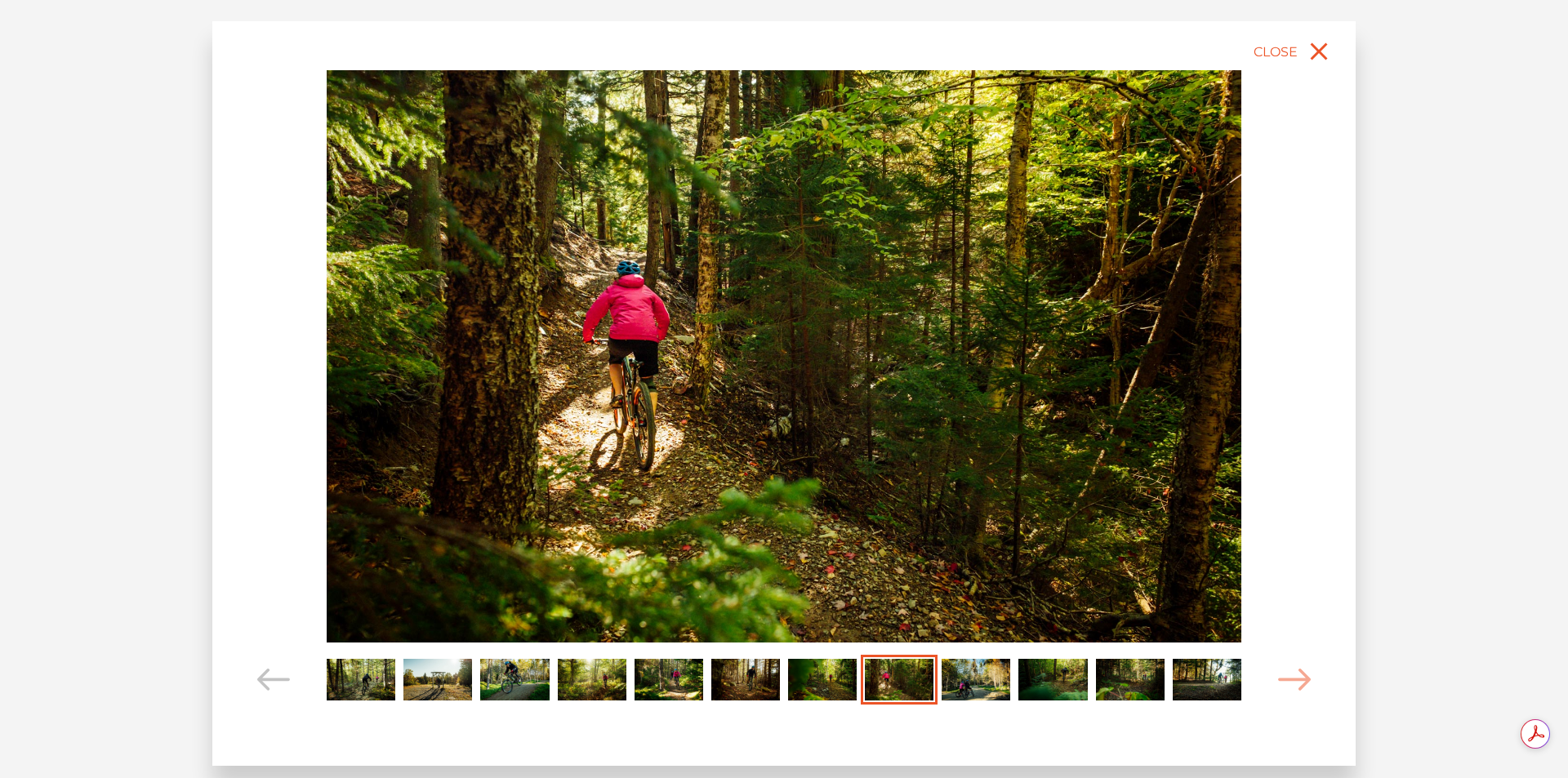
click at [1026, 674] on img "Carousel Page 10" at bounding box center [1053, 681] width 69 height 42
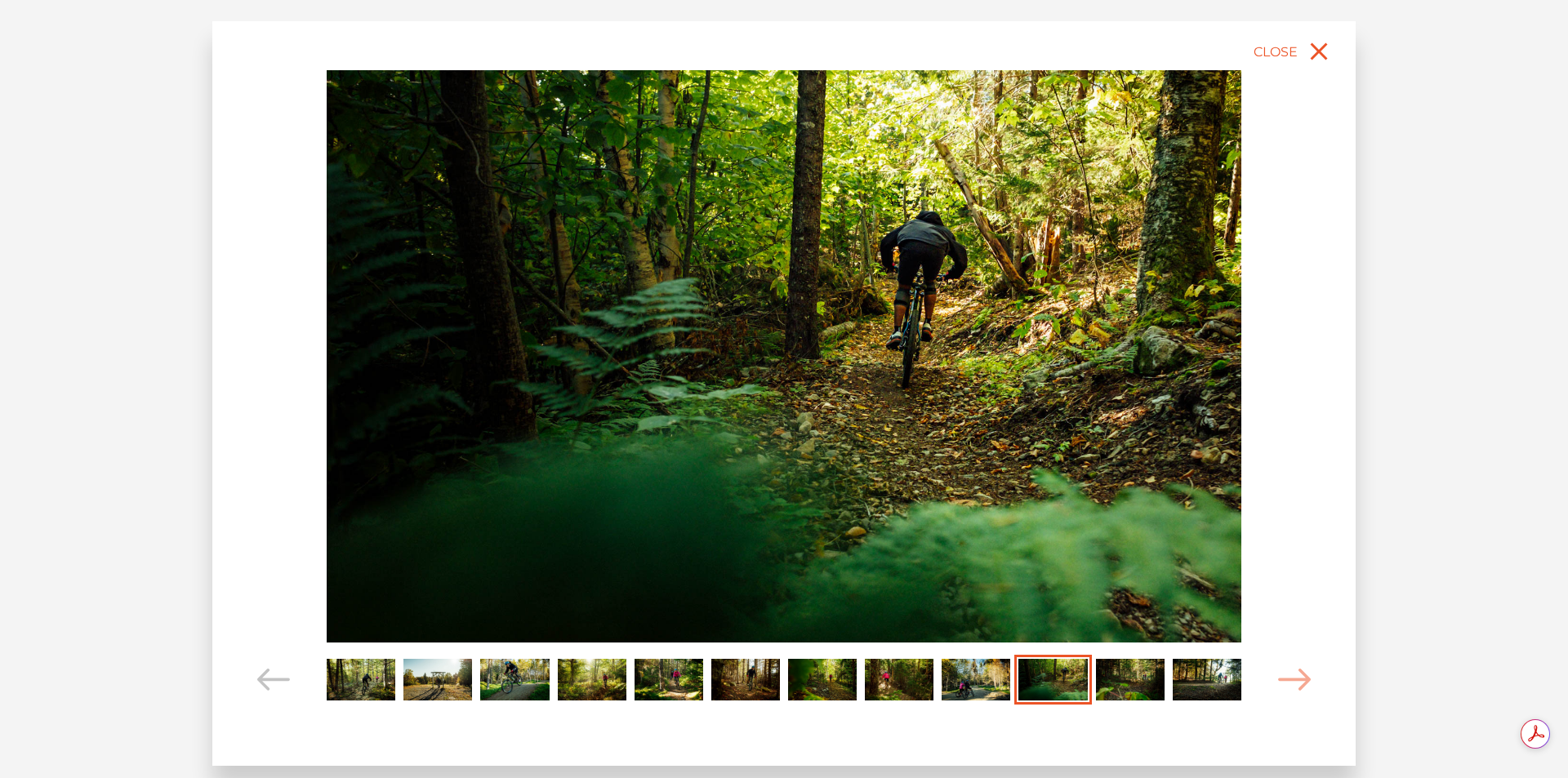
click at [972, 677] on img "Carousel Page 9" at bounding box center [976, 681] width 69 height 42
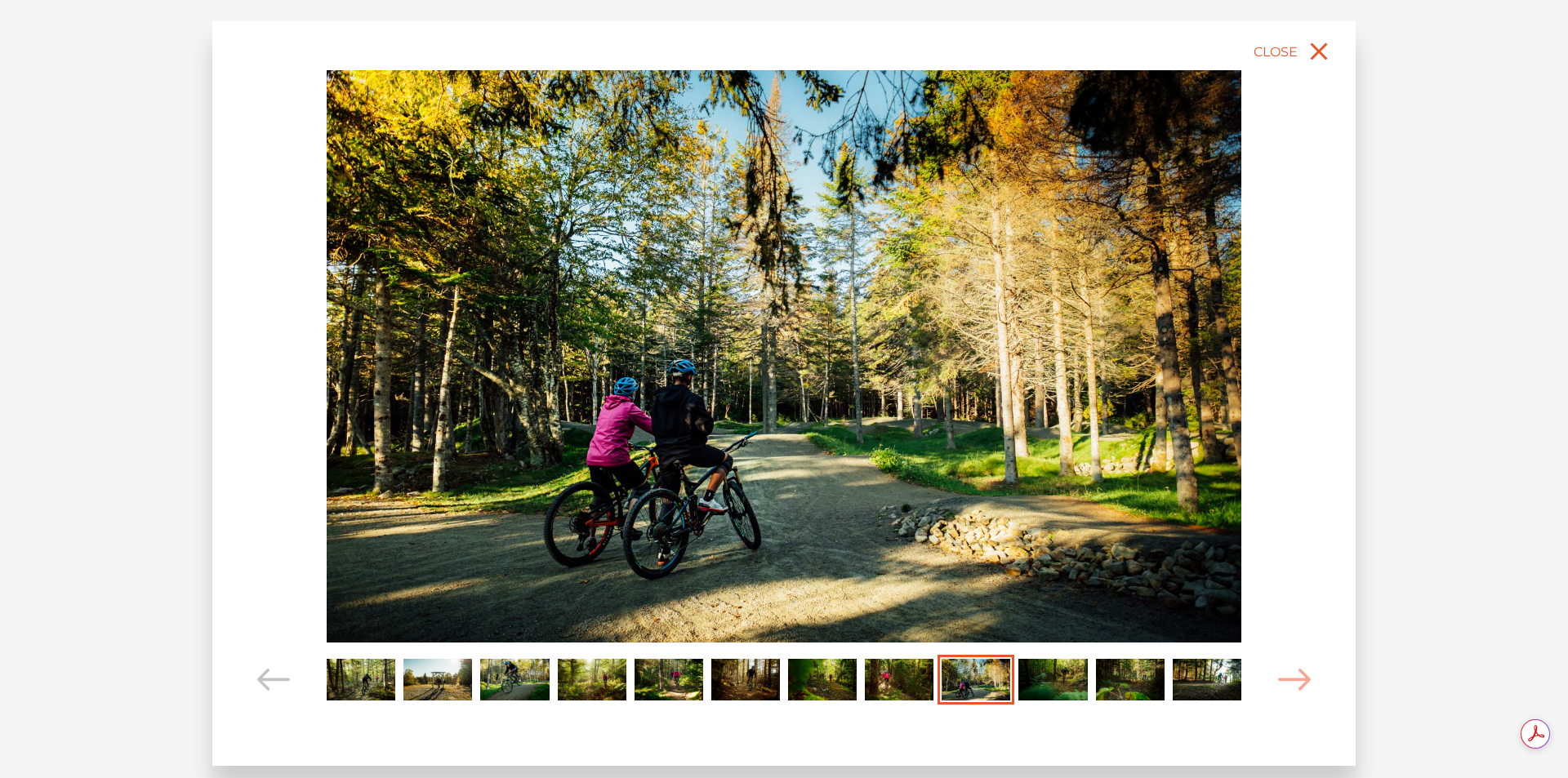
click at [1138, 682] on img "Carousel Page 11" at bounding box center [1130, 681] width 69 height 42
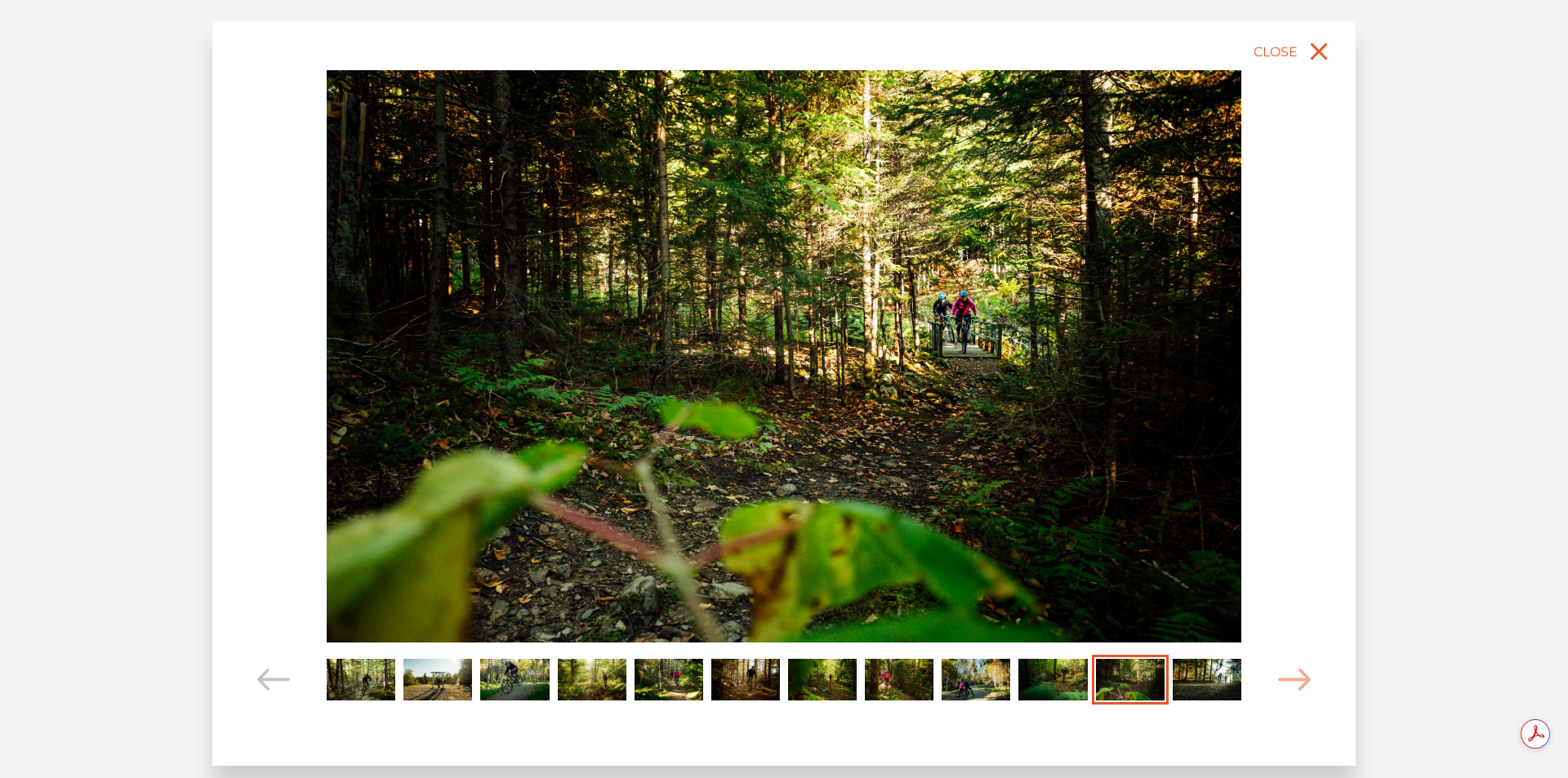
click at [1197, 683] on img "Carousel Page 12" at bounding box center [1207, 681] width 69 height 42
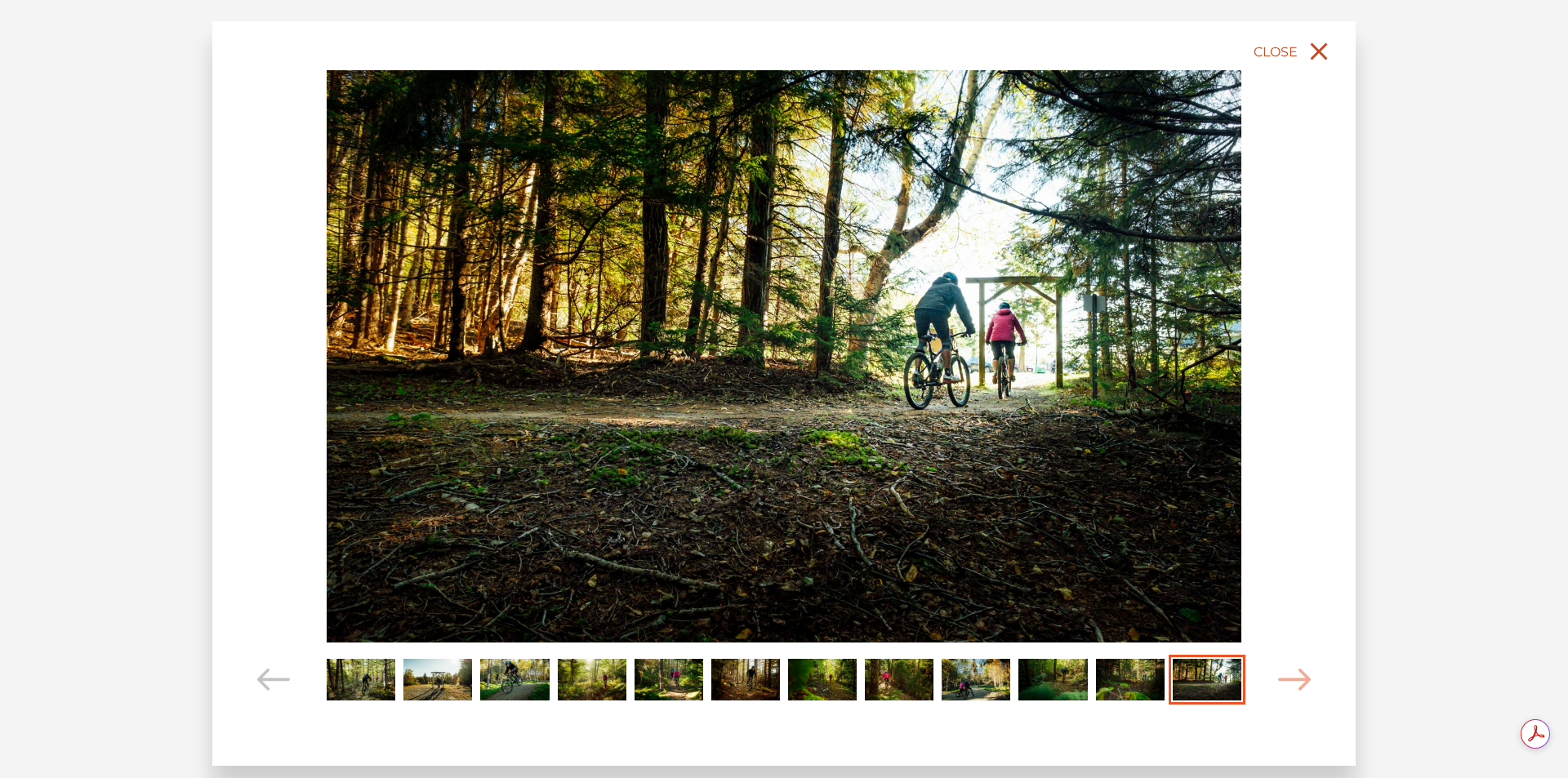
click at [1321, 62] on icon "close" at bounding box center [1318, 51] width 29 height 29
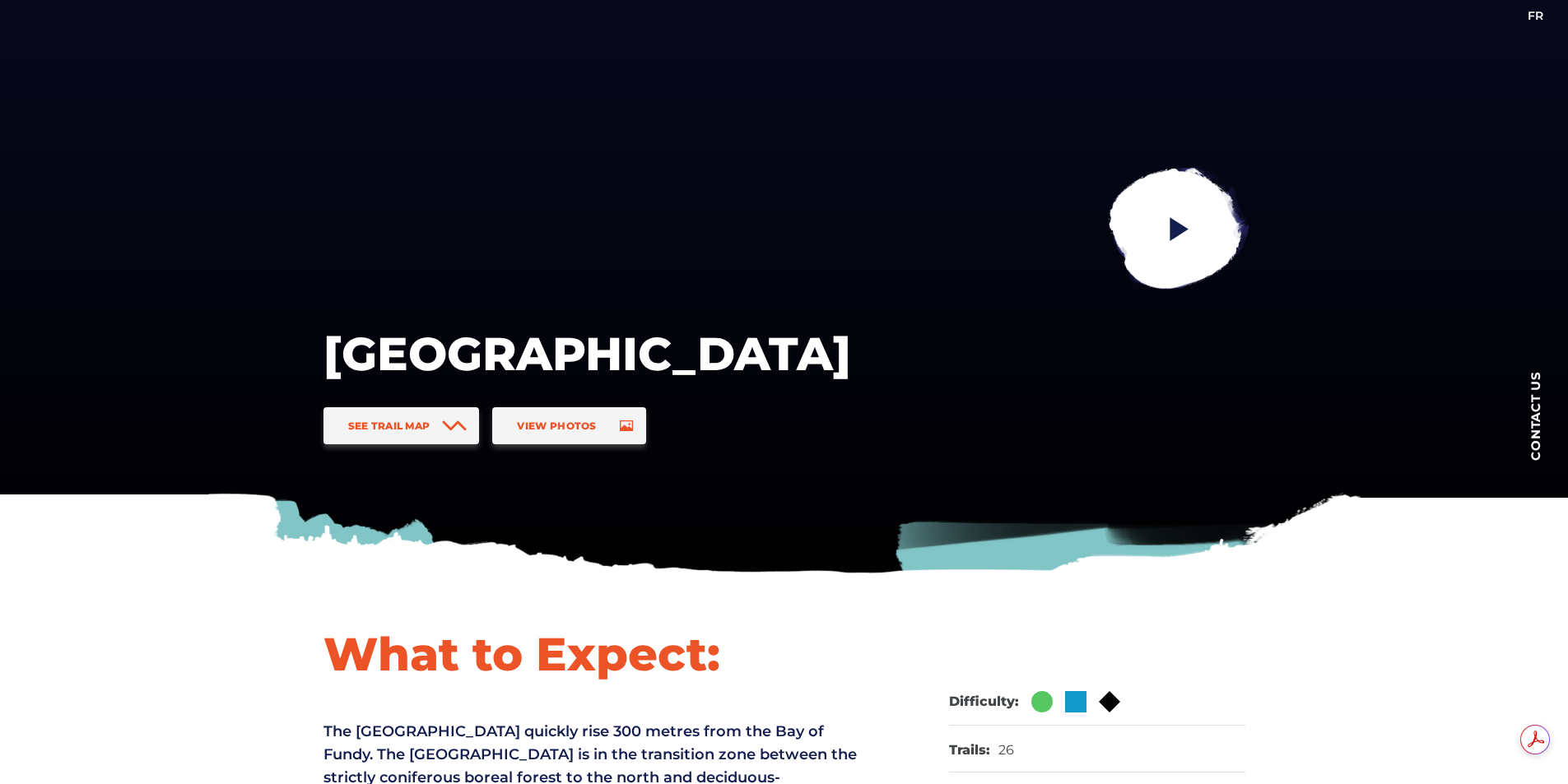
scroll to position [0, 0]
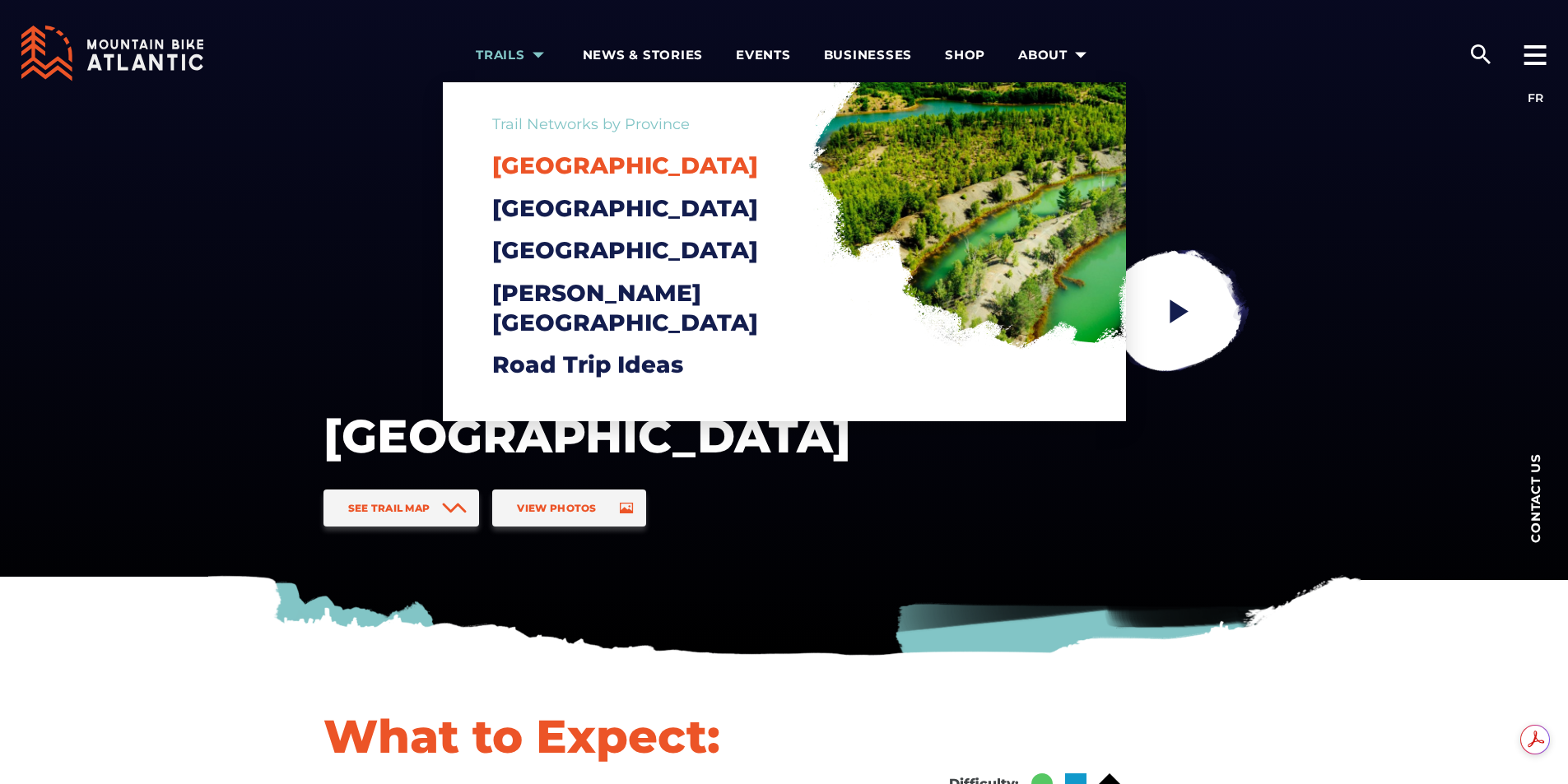
click at [553, 167] on span "[GEOGRAPHIC_DATA]" at bounding box center [625, 165] width 265 height 28
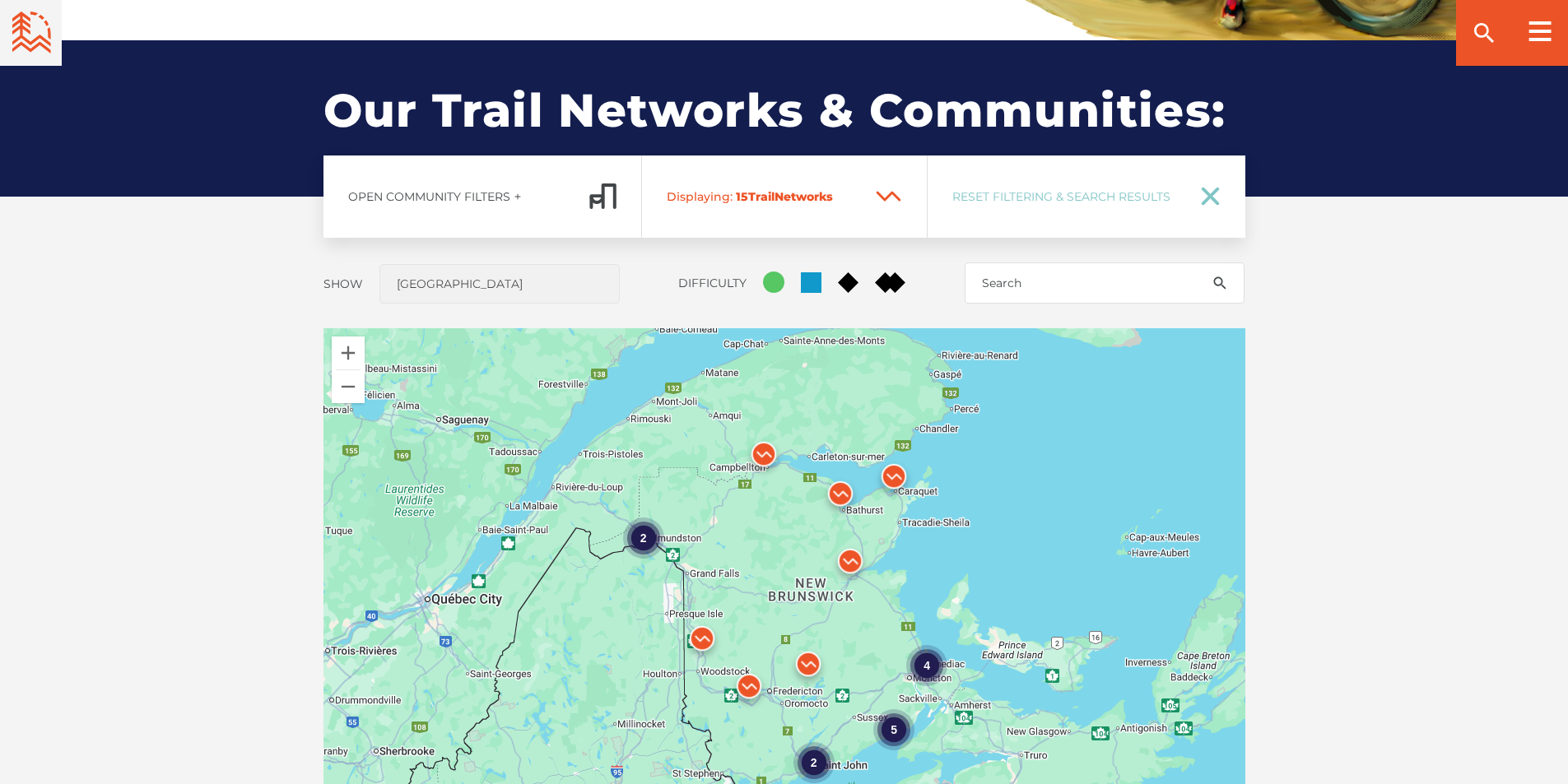
scroll to position [1400, 0]
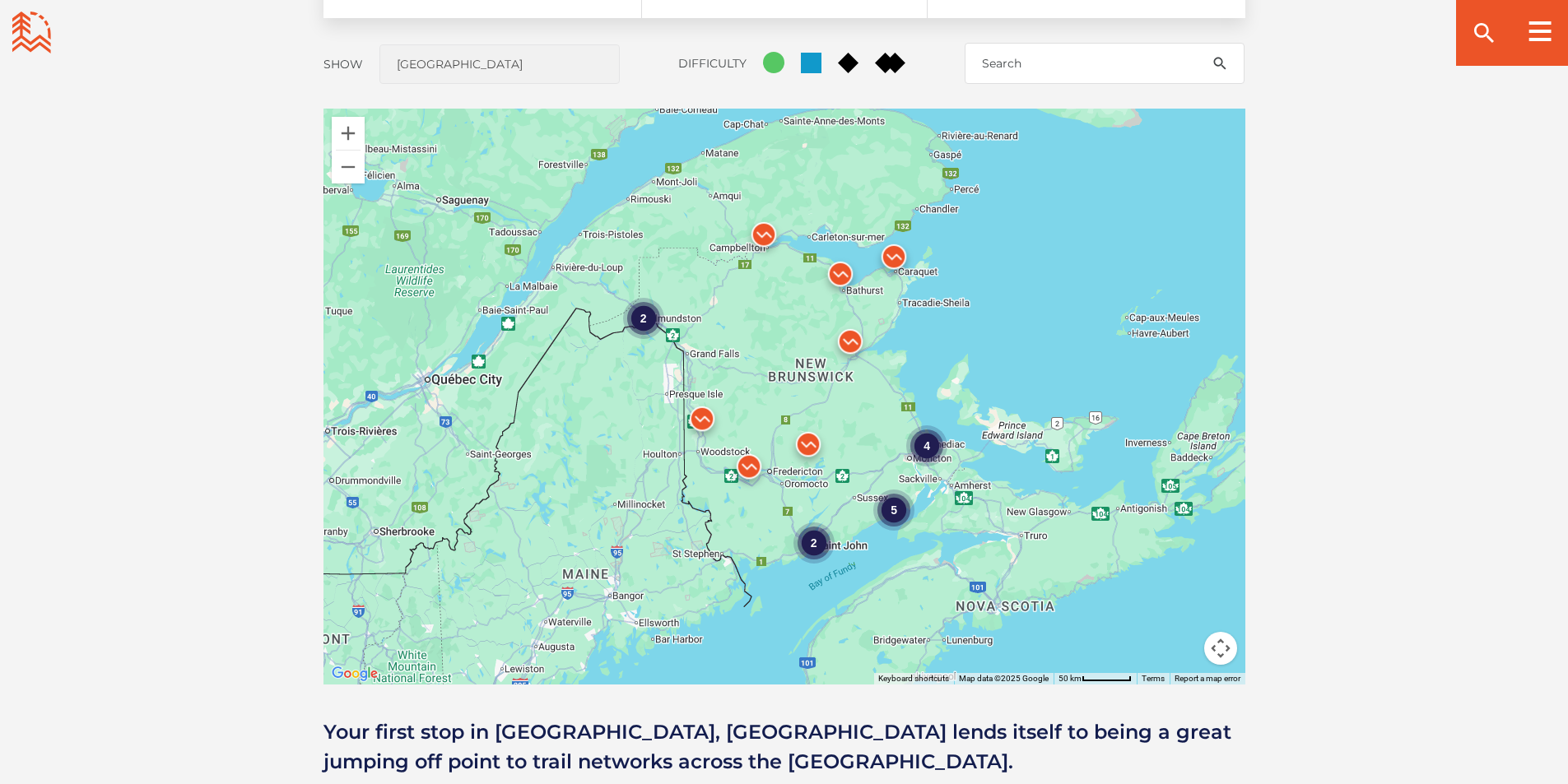
click at [640, 314] on div "2" at bounding box center [642, 318] width 41 height 41
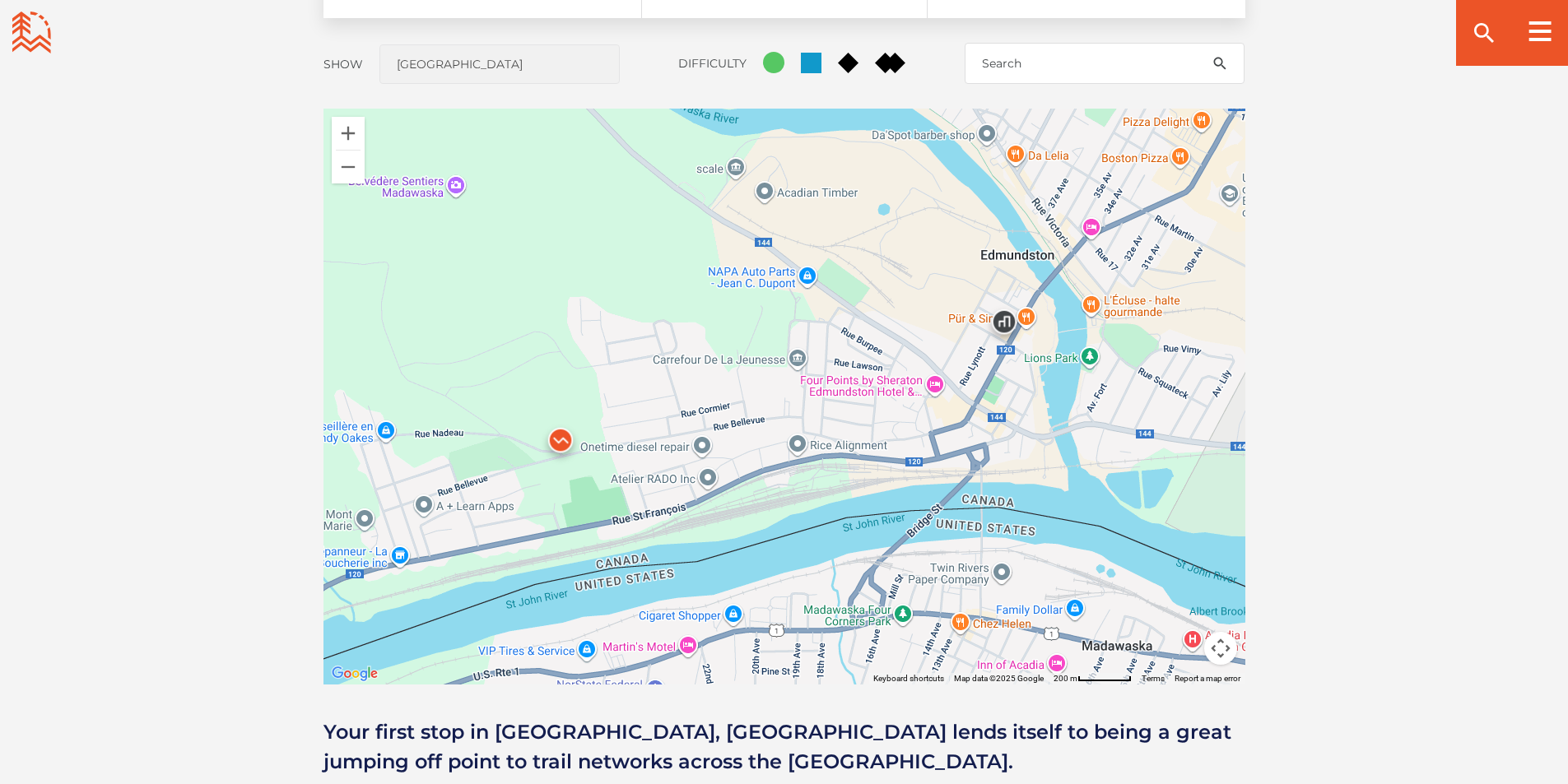
click at [559, 438] on img at bounding box center [559, 444] width 49 height 49
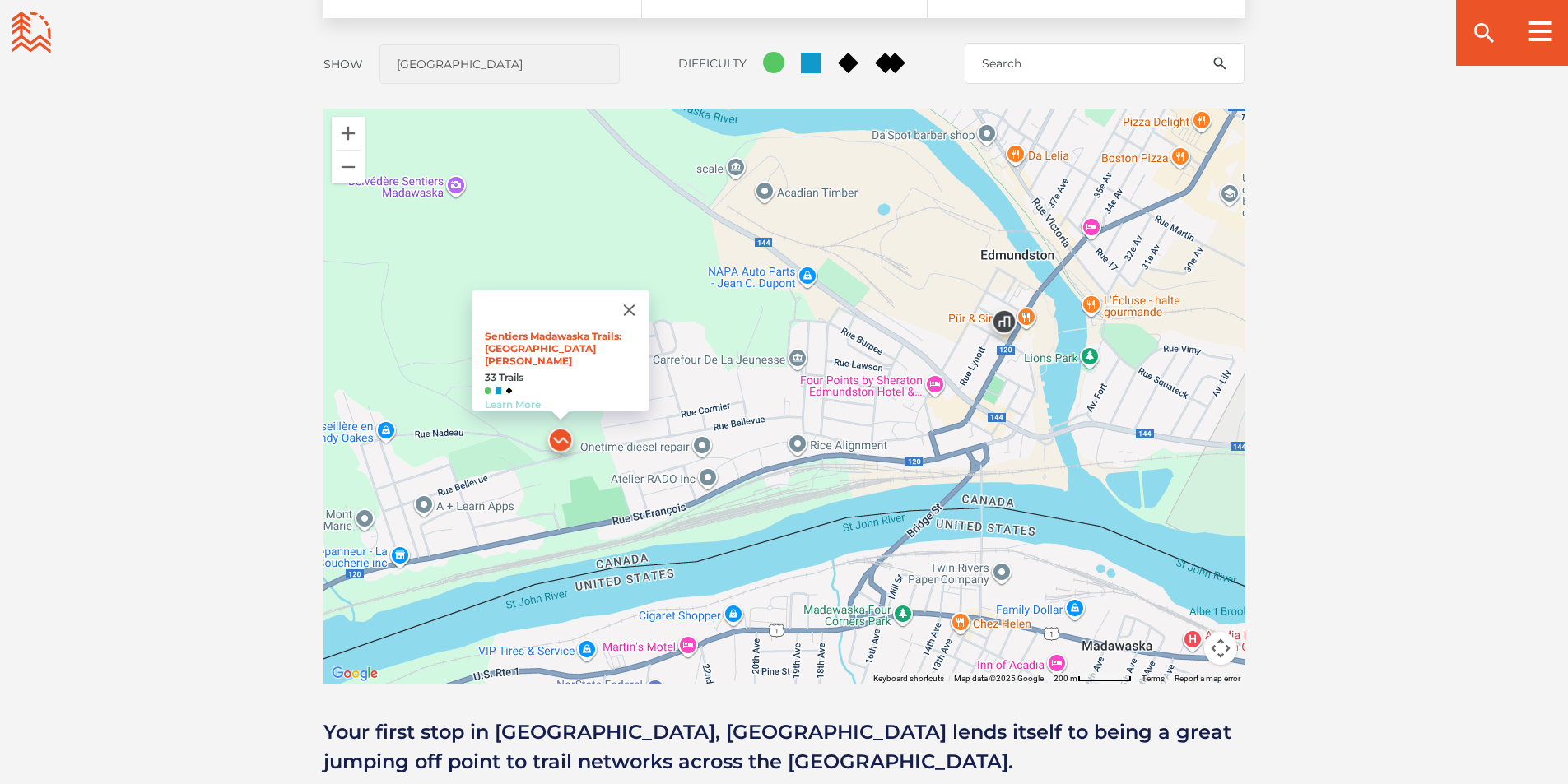
click at [510, 398] on link "Learn More" at bounding box center [511, 404] width 56 height 12
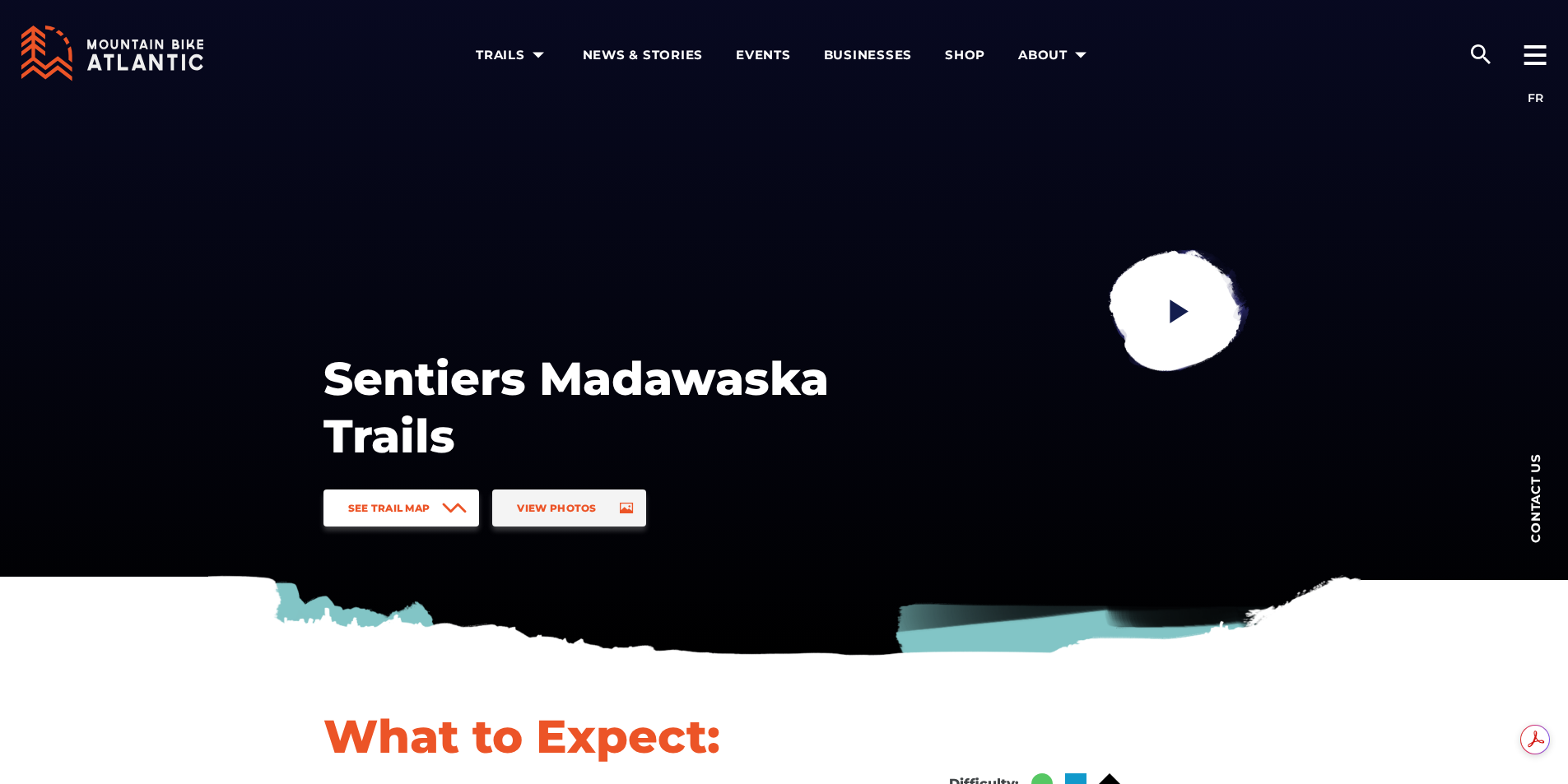
click at [404, 506] on span "See Trail Map" at bounding box center [389, 509] width 82 height 12
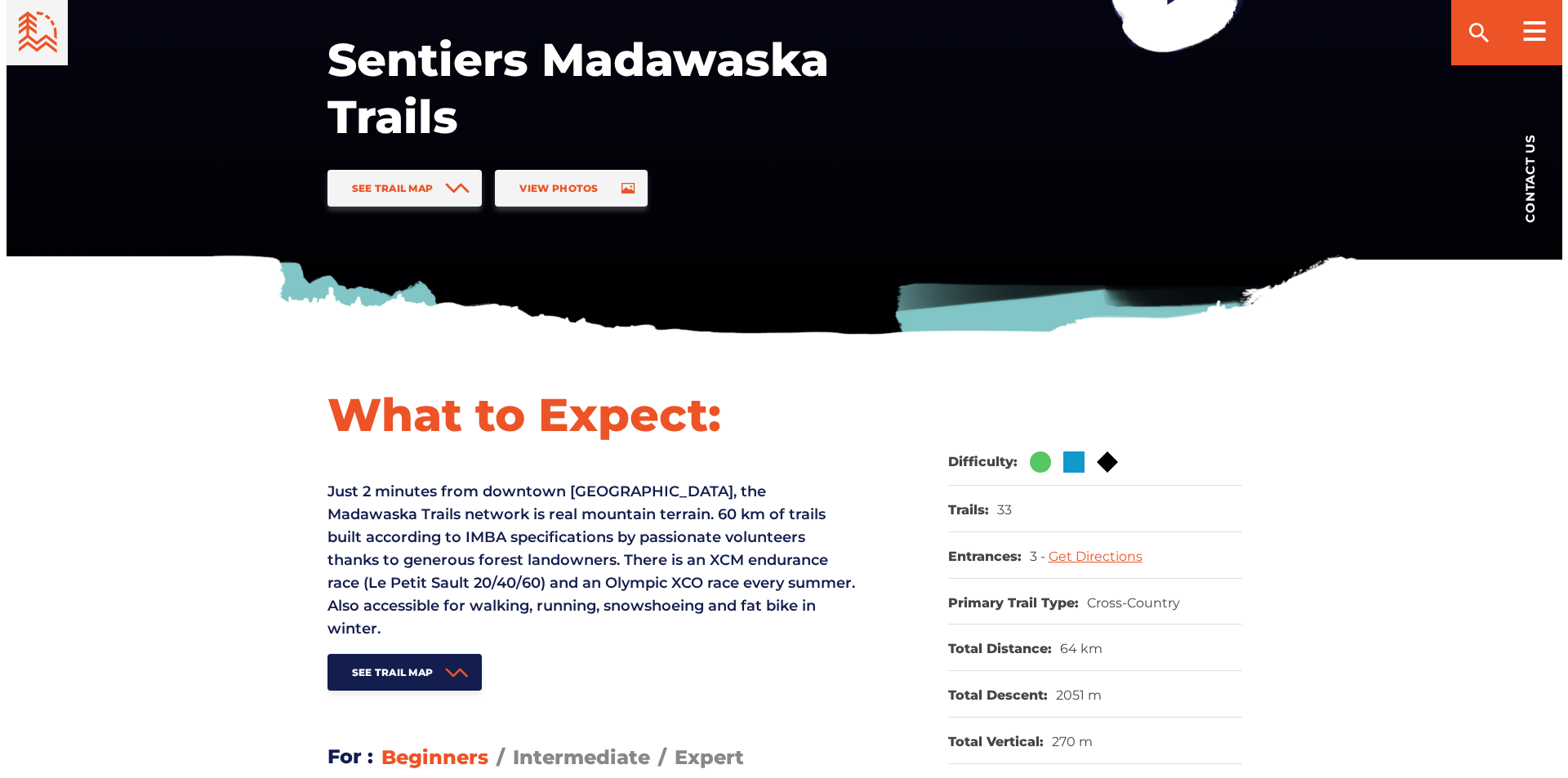
scroll to position [309, 0]
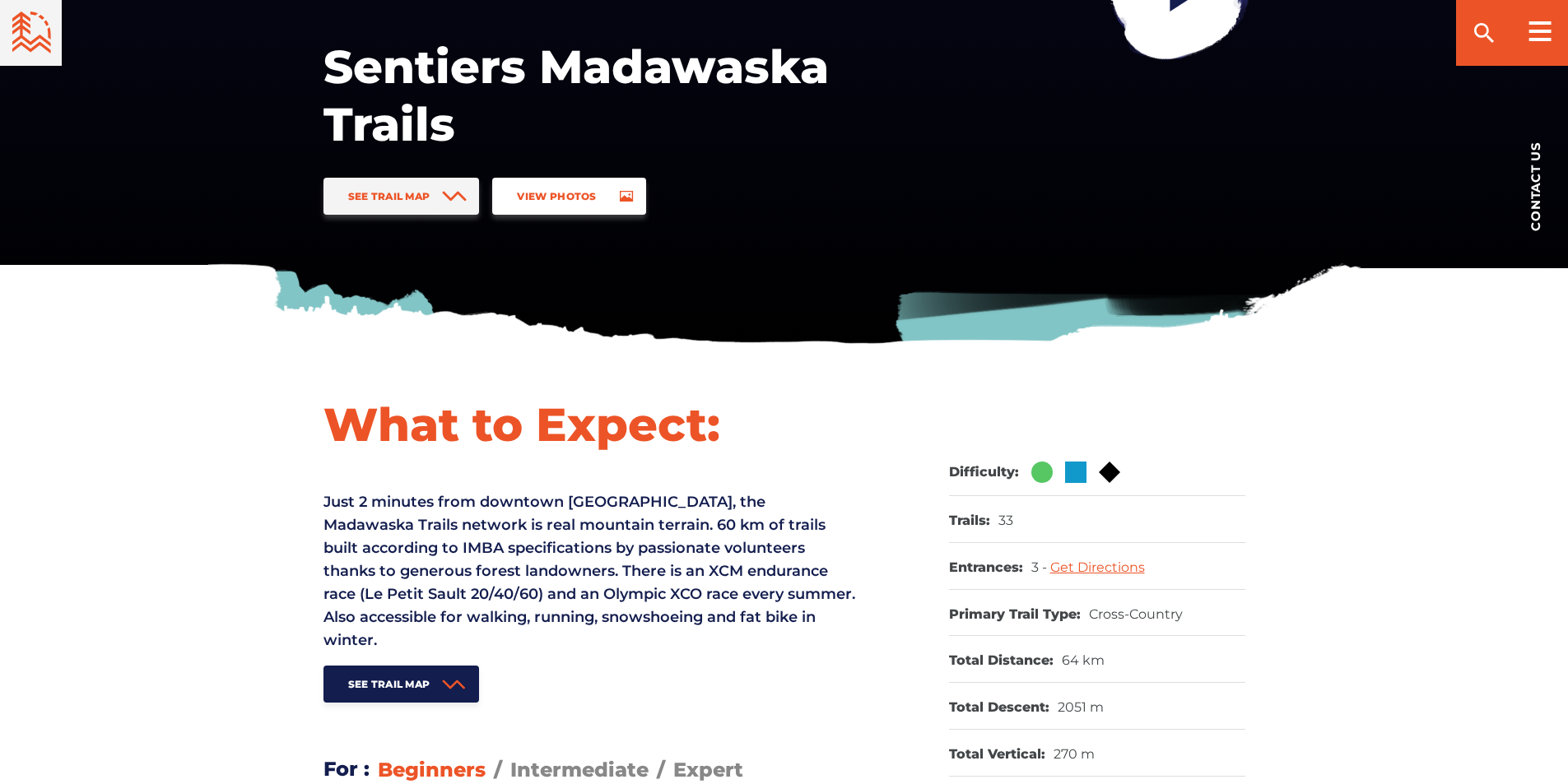
click at [542, 199] on span "View Photos" at bounding box center [556, 196] width 79 height 12
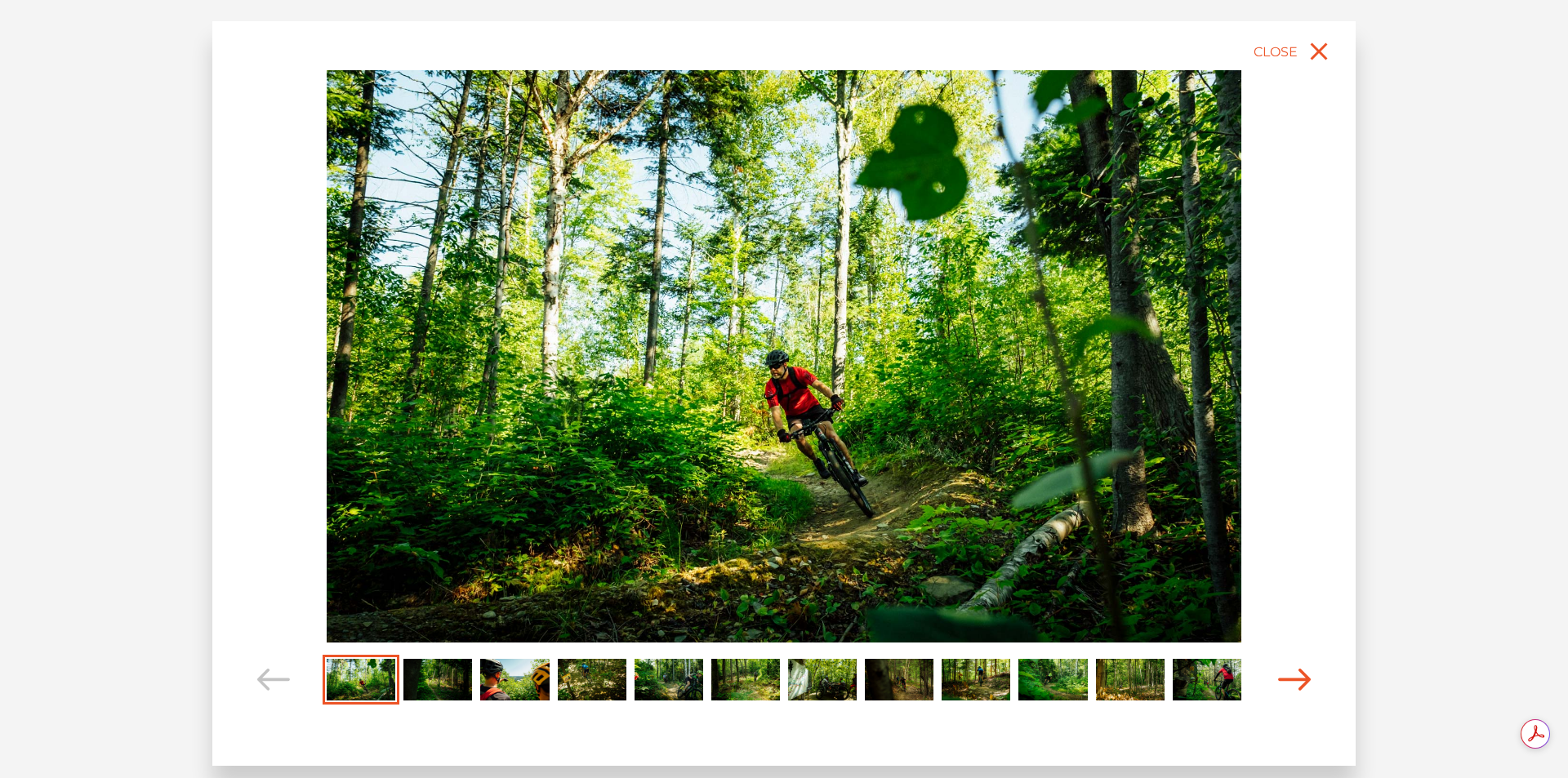
scroll to position [0, 0]
click at [1309, 680] on icon "Carousel Navigation" at bounding box center [1294, 680] width 33 height 22
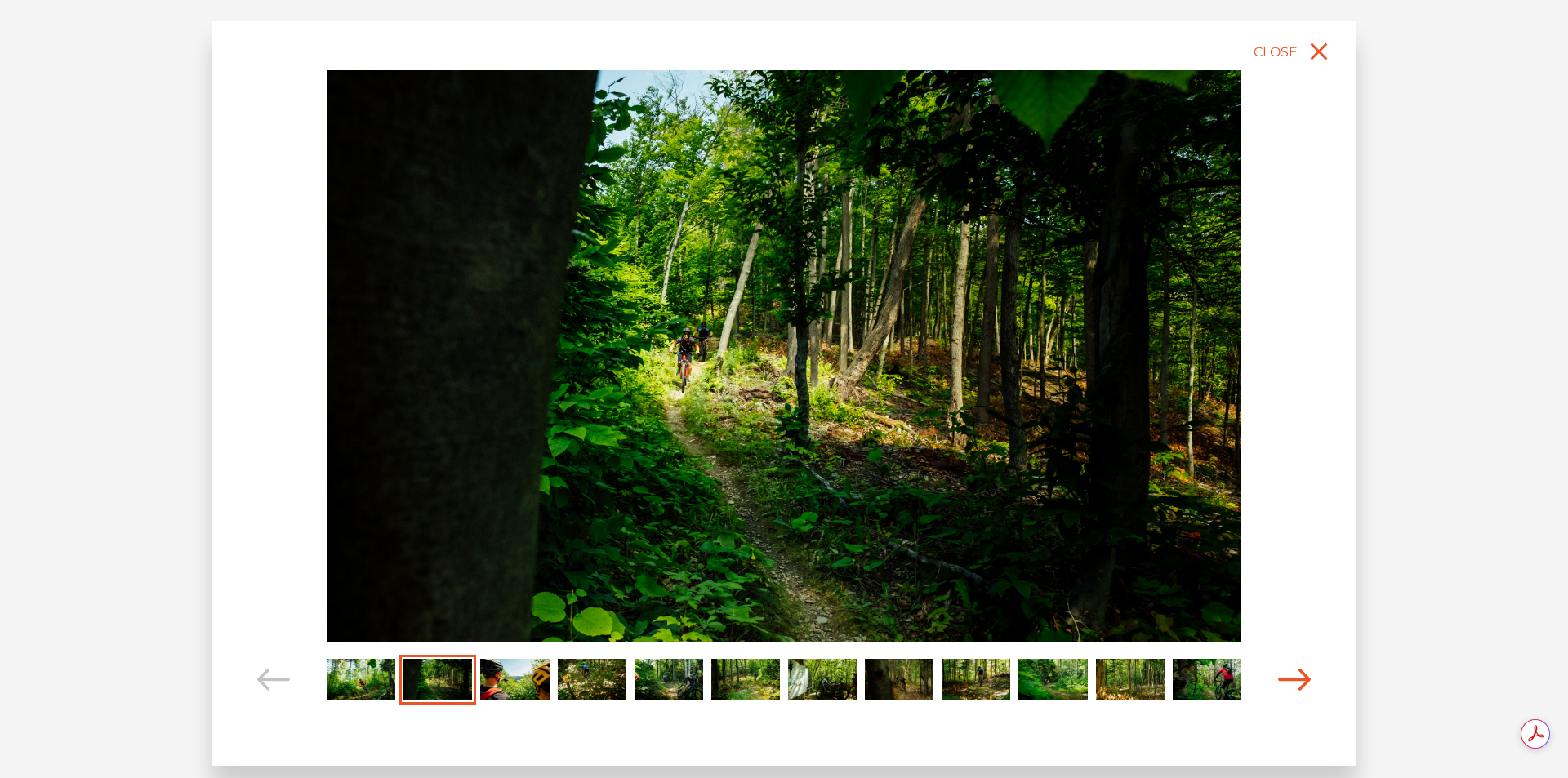
click at [1309, 680] on icon "Carousel Navigation" at bounding box center [1294, 680] width 33 height 22
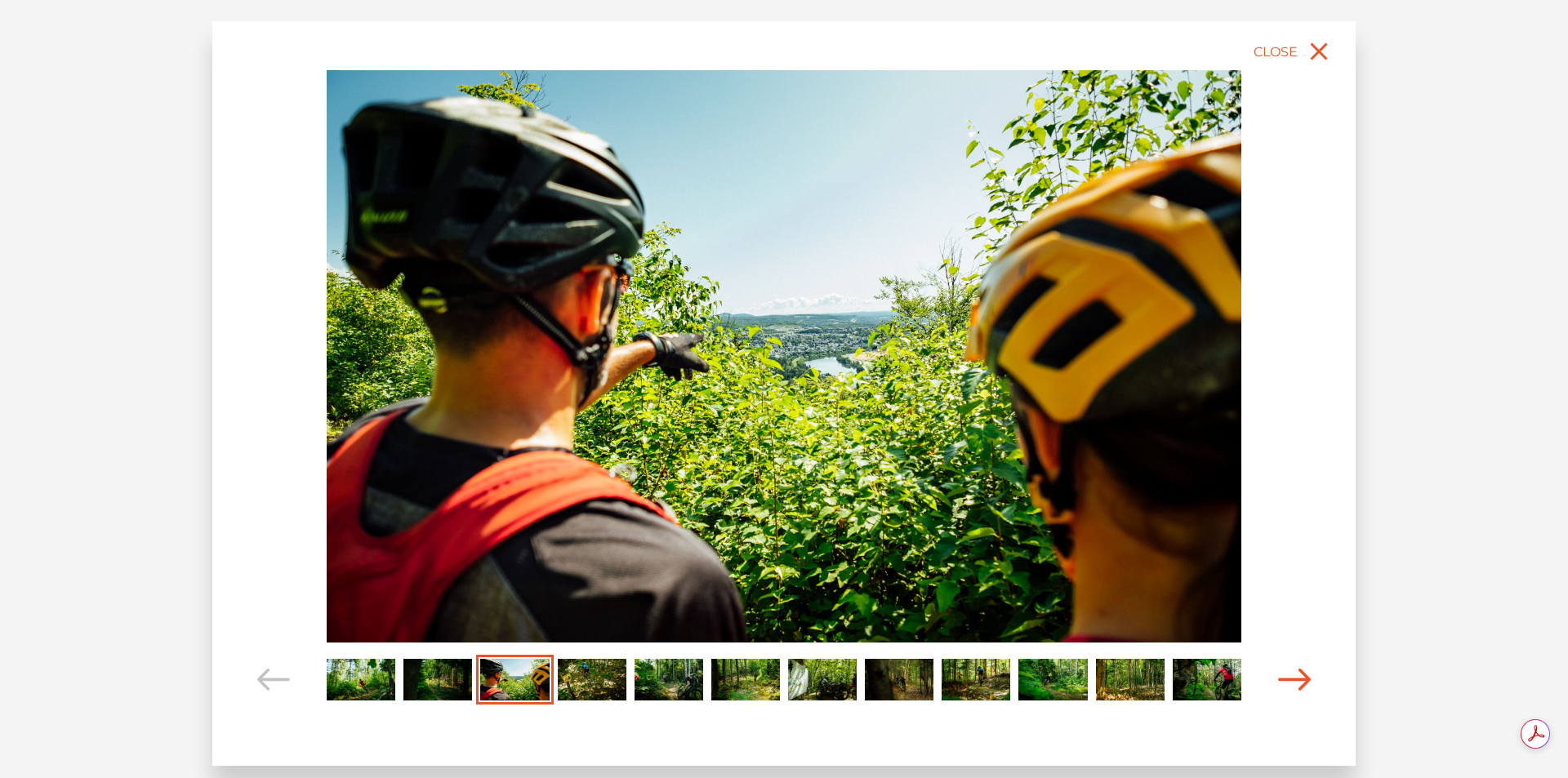
click at [1309, 680] on icon "Carousel Navigation" at bounding box center [1294, 680] width 33 height 22
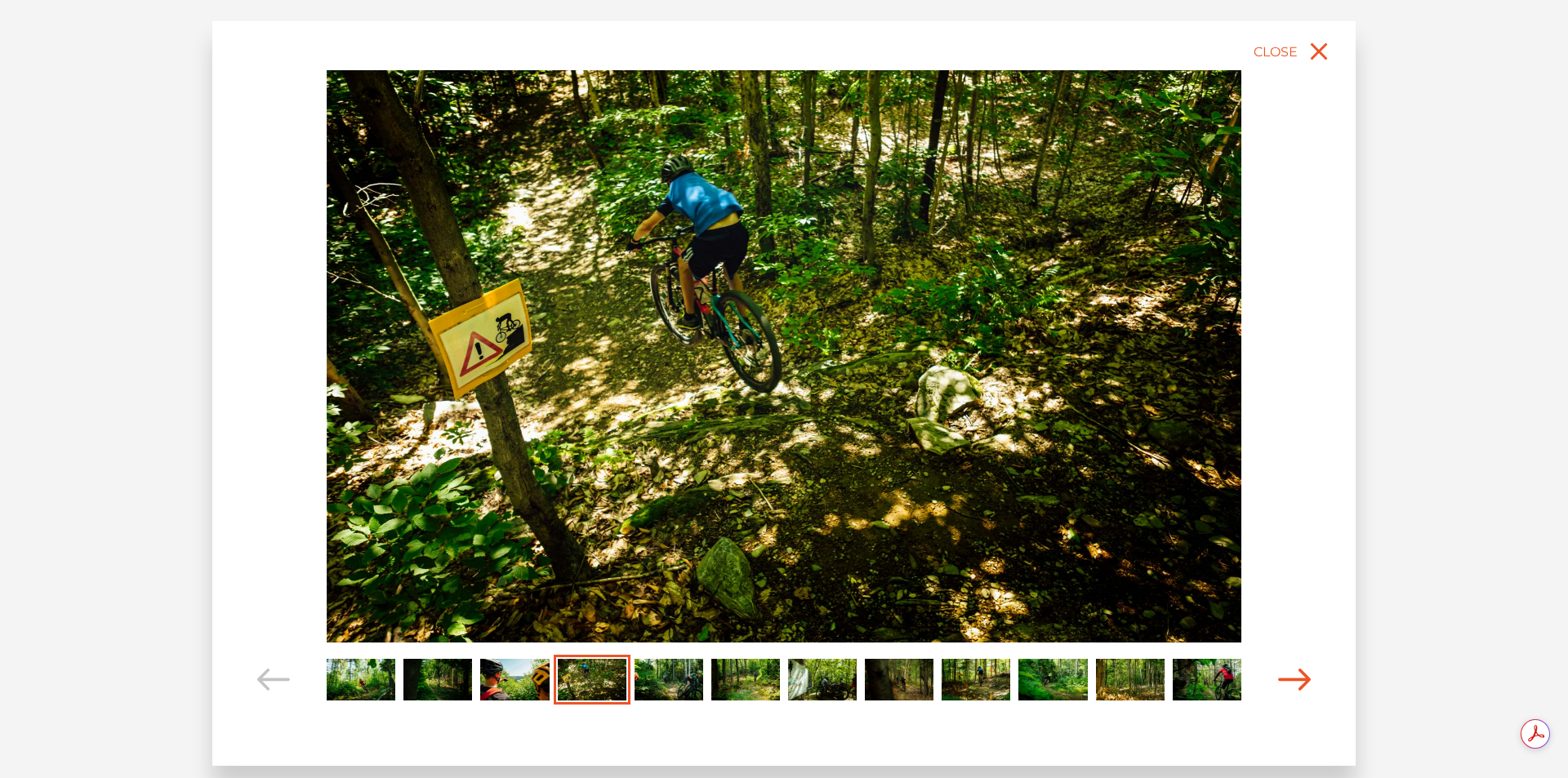
click at [1309, 680] on icon "Carousel Navigation" at bounding box center [1294, 680] width 33 height 22
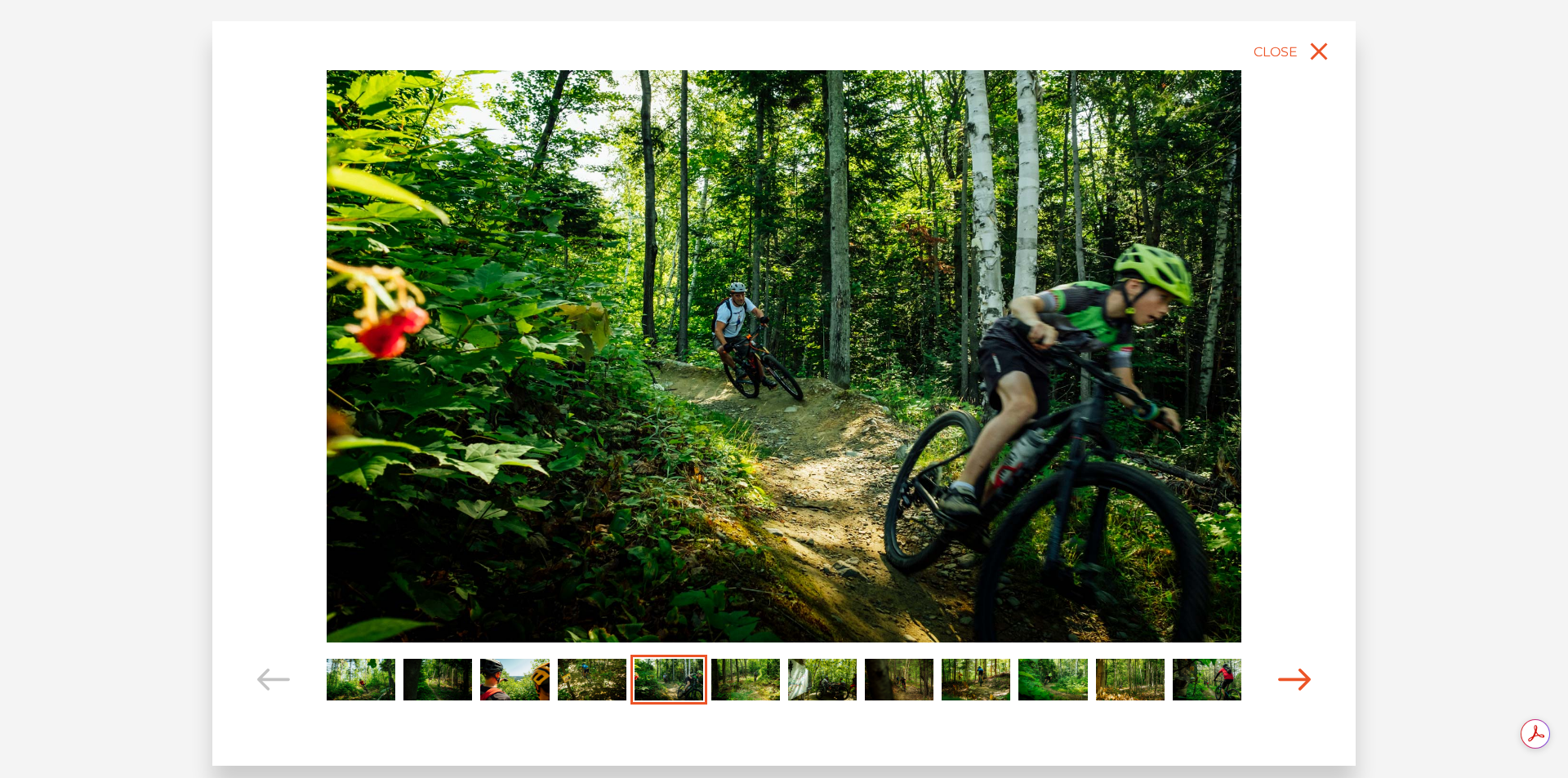
click at [1309, 680] on icon "Carousel Navigation" at bounding box center [1294, 680] width 33 height 22
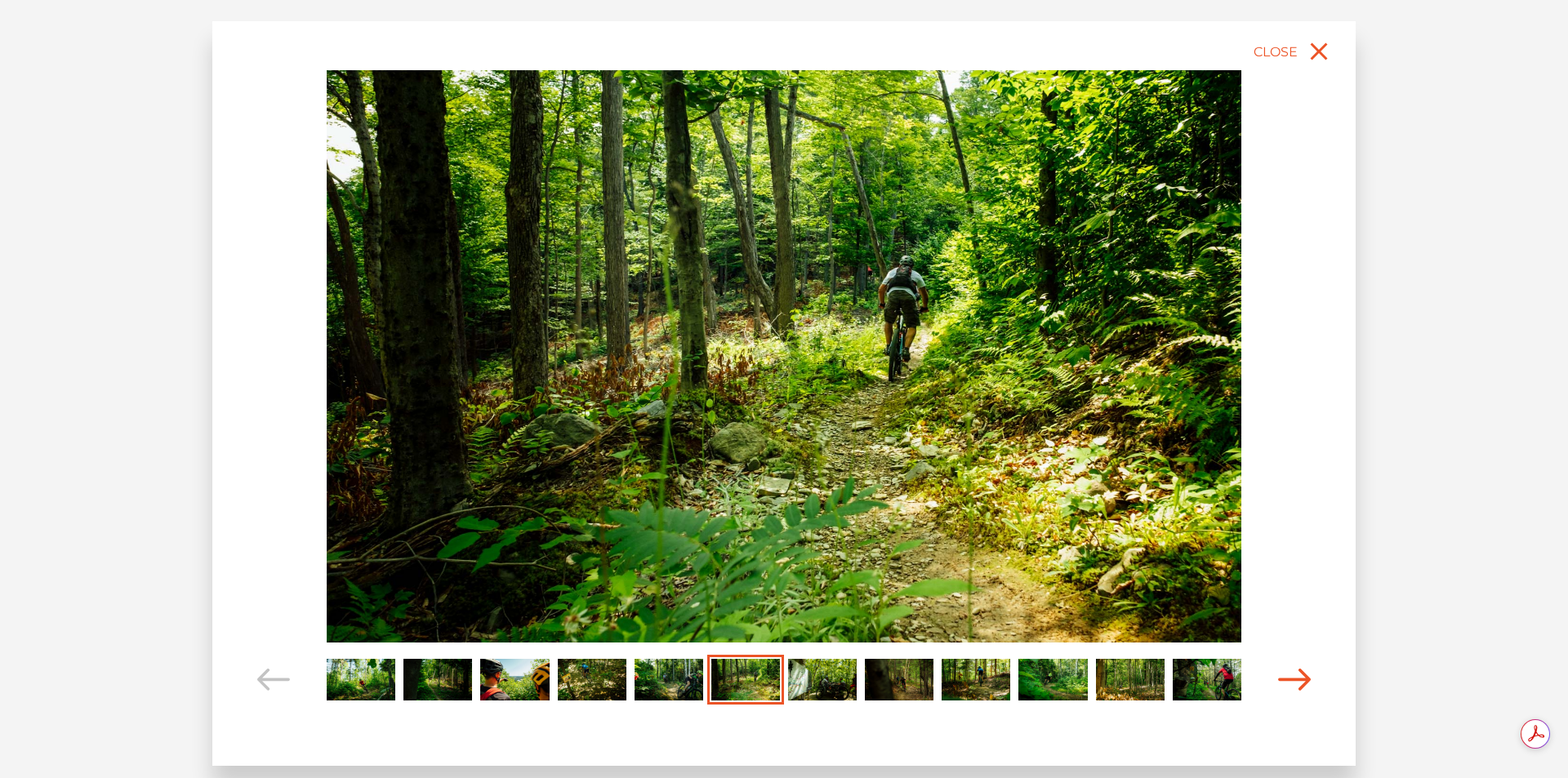
click at [1309, 680] on icon "Carousel Navigation" at bounding box center [1294, 680] width 33 height 22
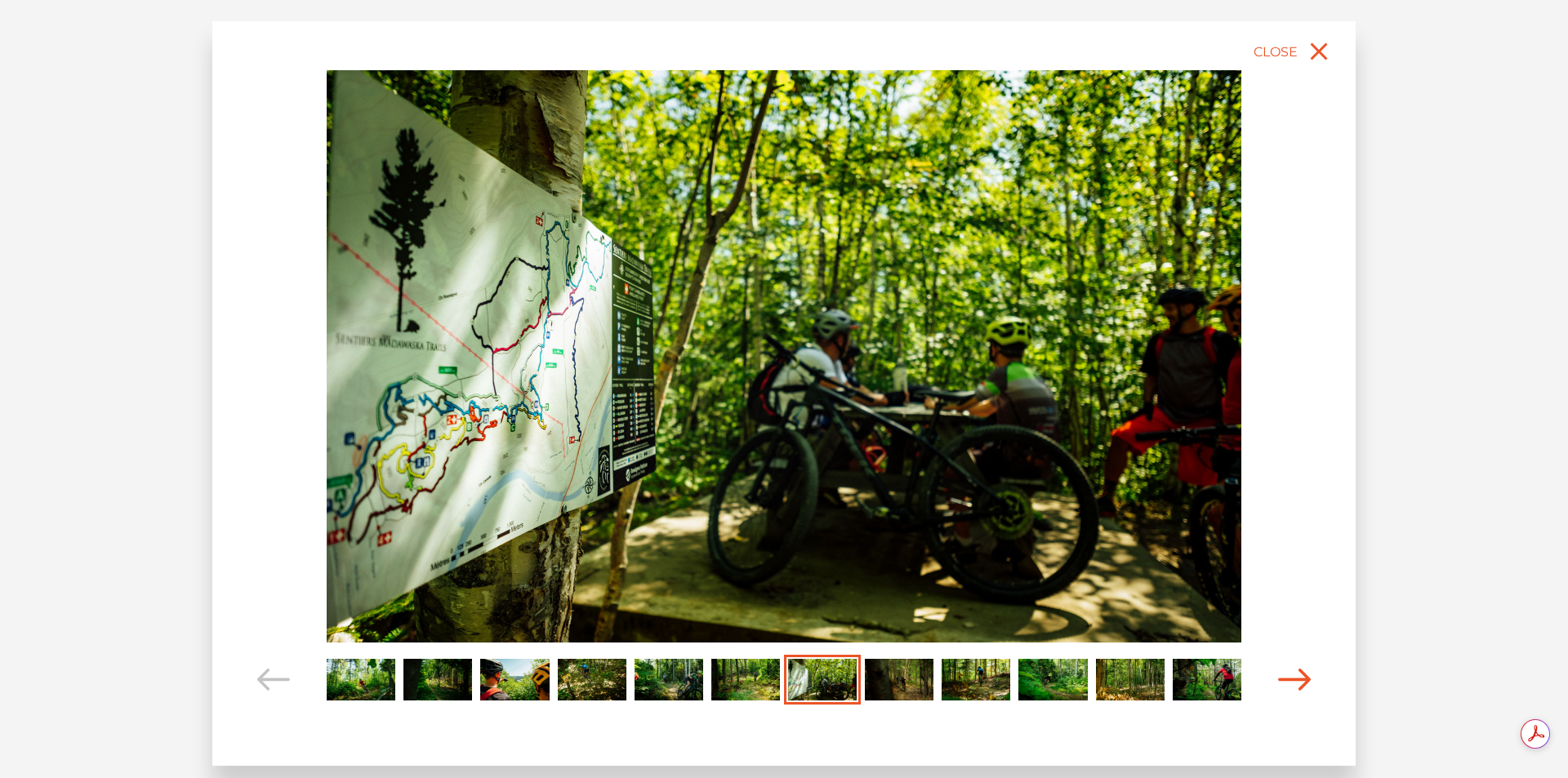
click at [1309, 680] on icon "Carousel Navigation" at bounding box center [1294, 680] width 33 height 22
